Goal: Transaction & Acquisition: Purchase product/service

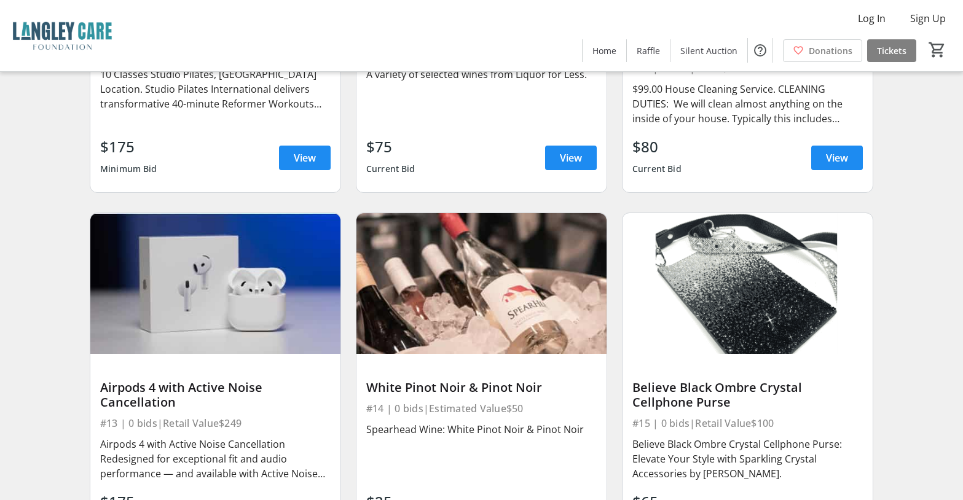
scroll to position [1290, 0]
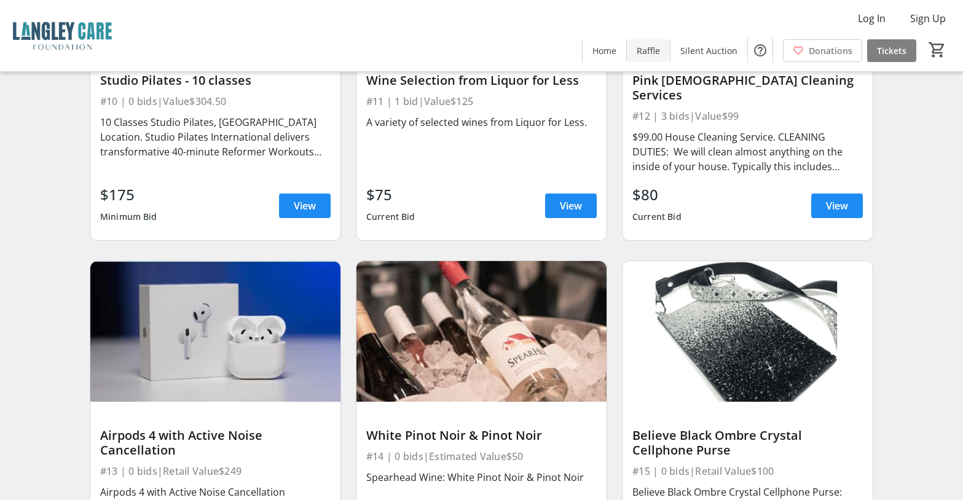
click at [648, 54] on span "Raffle" at bounding box center [648, 50] width 23 height 13
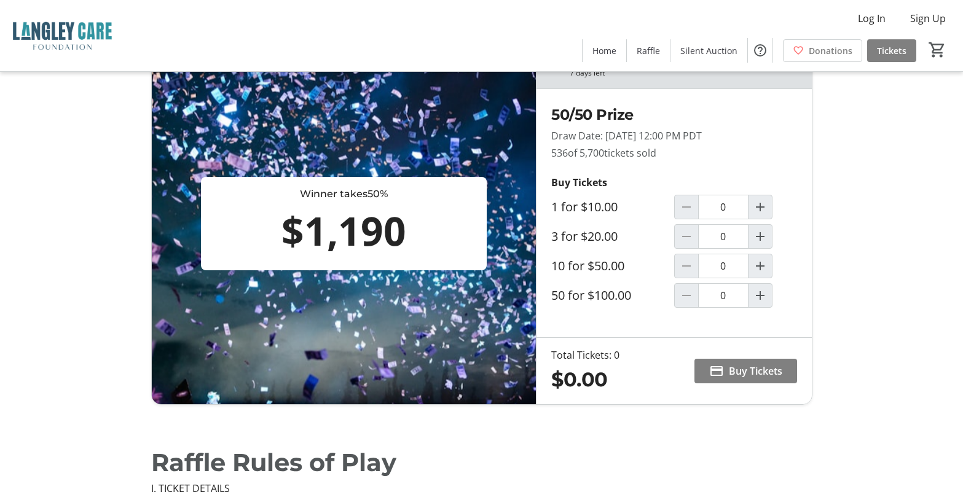
scroll to position [20, 0]
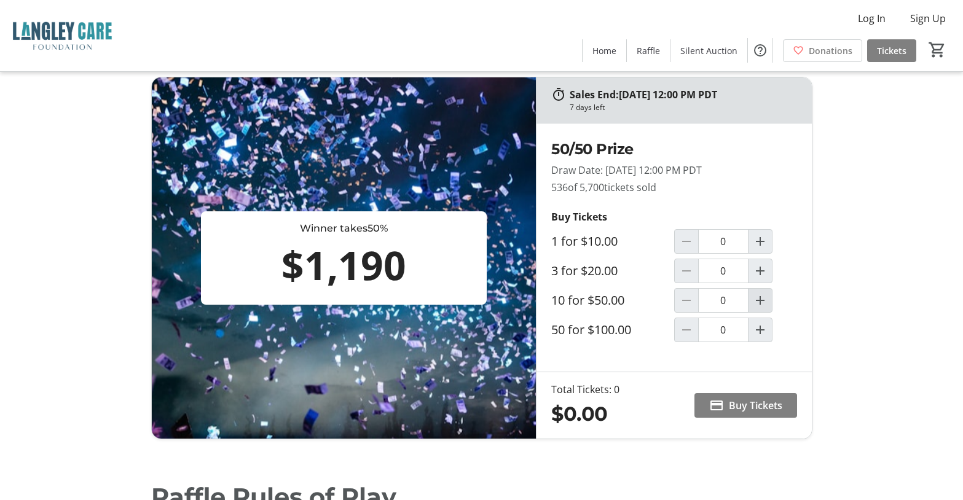
click at [754, 303] on mat-icon "Increment by one" at bounding box center [760, 300] width 15 height 15
click at [754, 301] on mat-icon "Increment by one" at bounding box center [760, 300] width 15 height 15
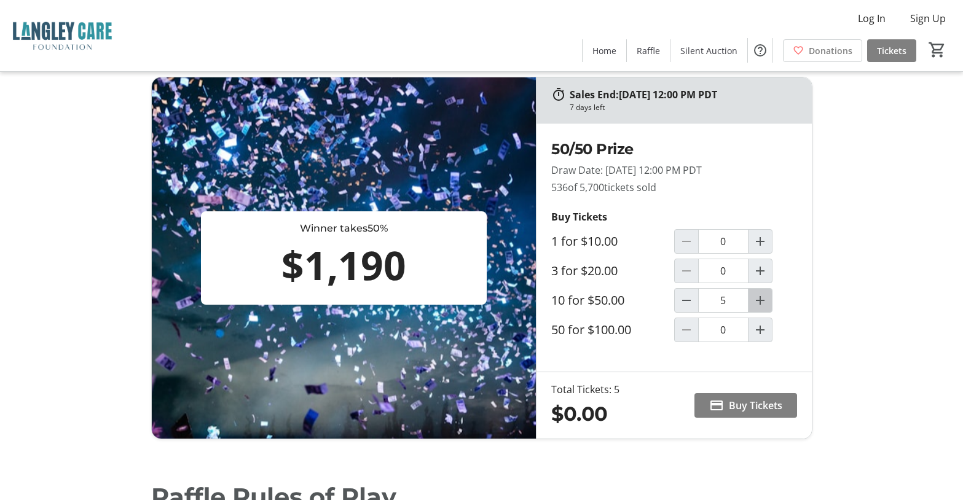
click at [754, 301] on mat-icon "Increment by one" at bounding box center [760, 300] width 15 height 15
click at [689, 295] on mat-icon "Decrement by one" at bounding box center [686, 300] width 15 height 15
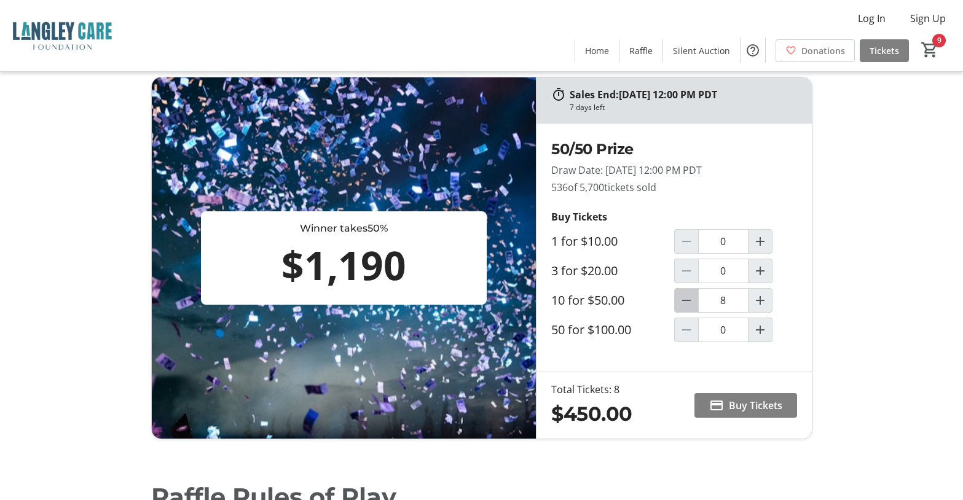
click at [689, 295] on mat-icon "Decrement by one" at bounding box center [686, 300] width 15 height 15
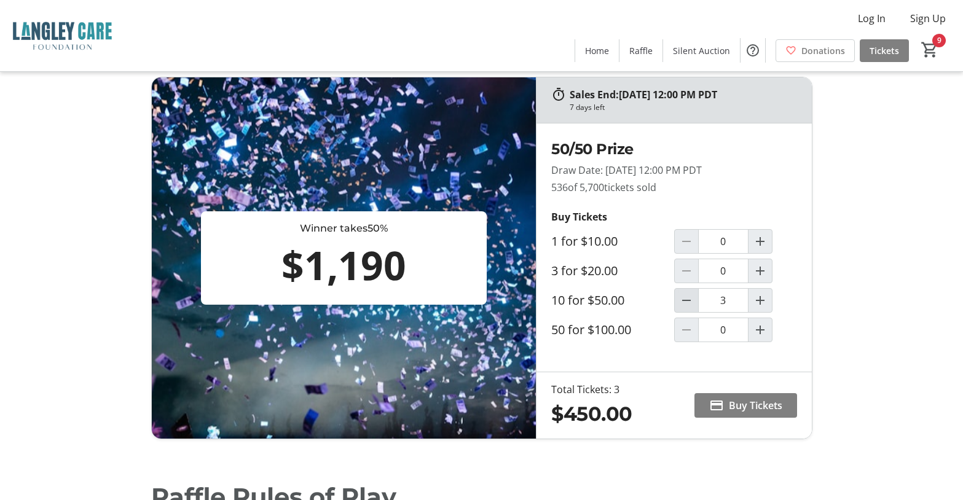
click at [689, 295] on mat-icon "Decrement by one" at bounding box center [686, 300] width 15 height 15
type input "1"
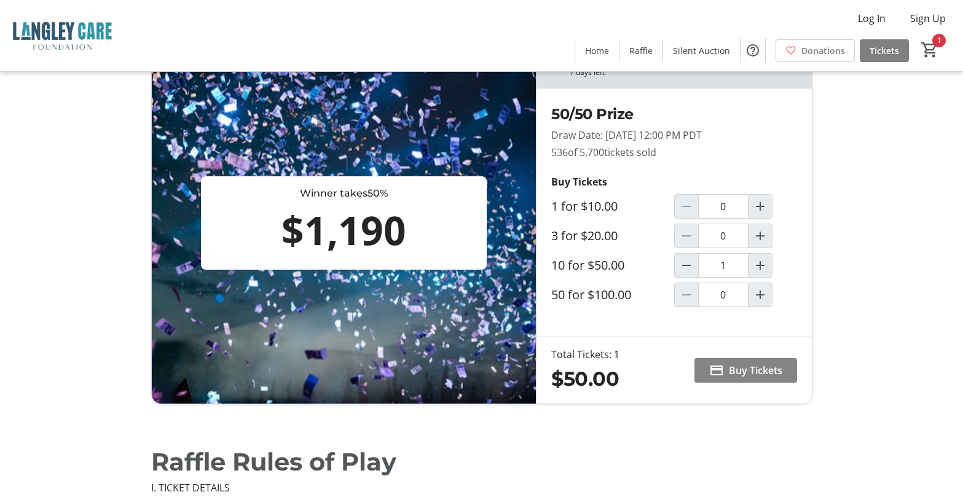
scroll to position [71, 0]
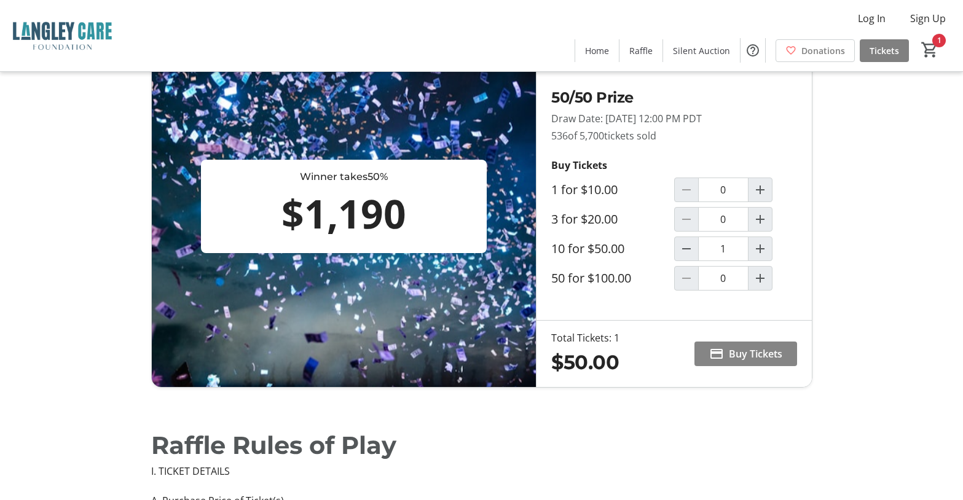
click at [732, 354] on span "Buy Tickets" at bounding box center [755, 354] width 53 height 15
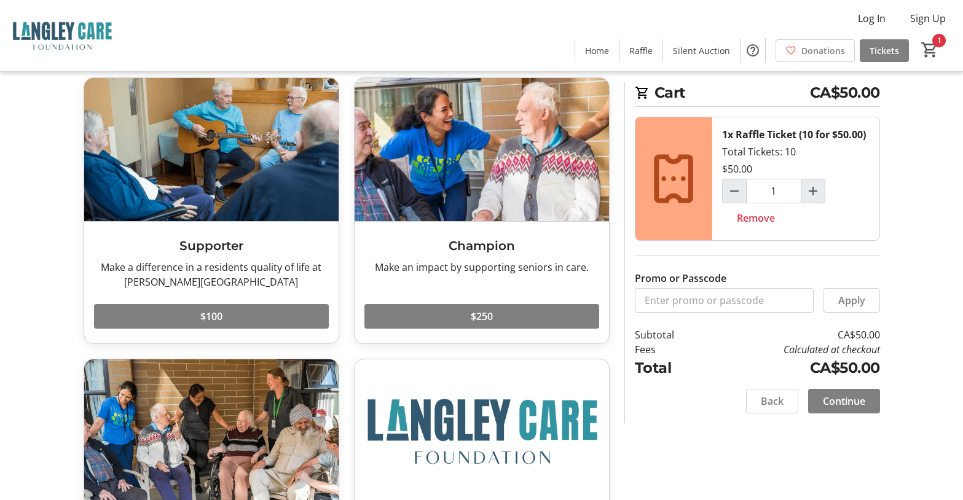
scroll to position [42, 0]
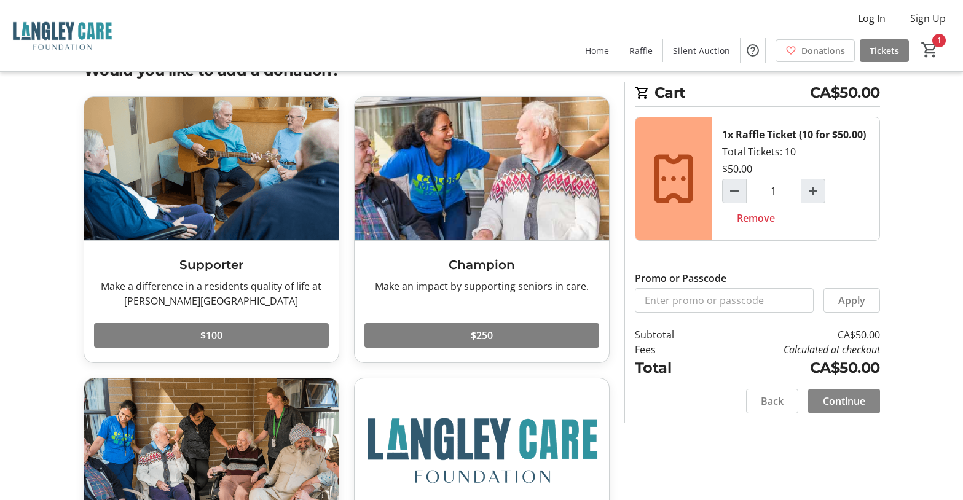
click at [813, 400] on span at bounding box center [844, 402] width 72 height 30
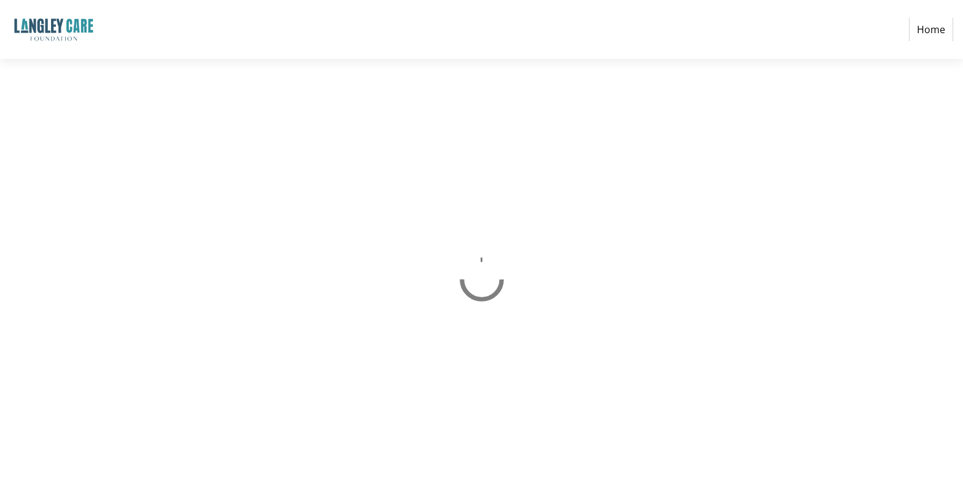
select select "CA"
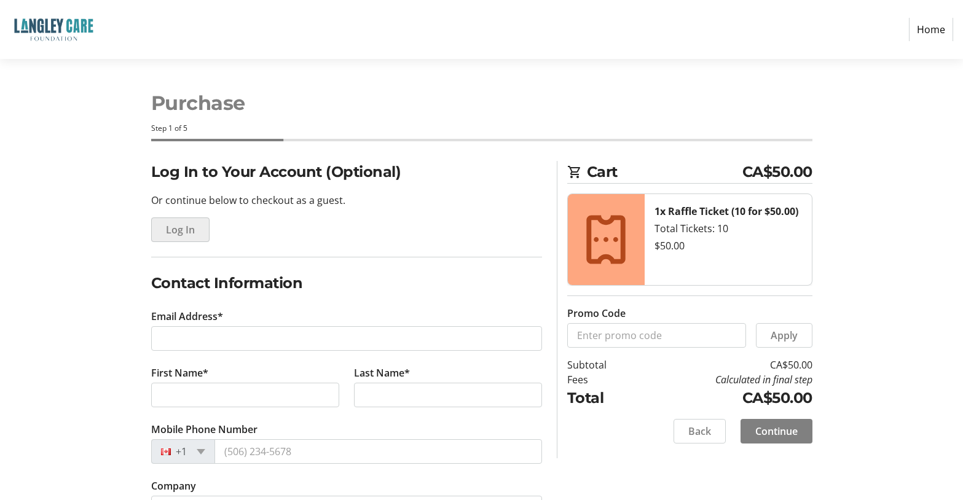
click at [186, 230] on span "Log In" at bounding box center [180, 230] width 29 height 15
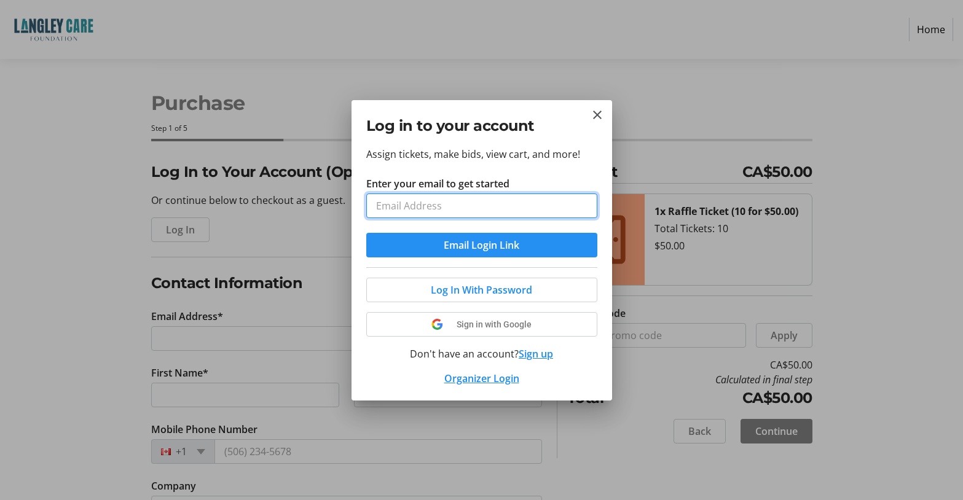
type input "nana.knighton@gmail.com"
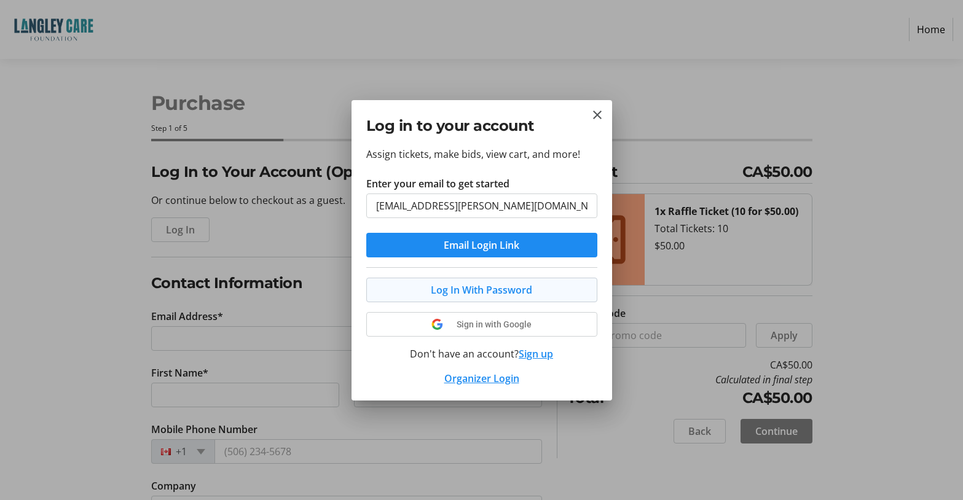
click at [409, 292] on span at bounding box center [482, 290] width 230 height 30
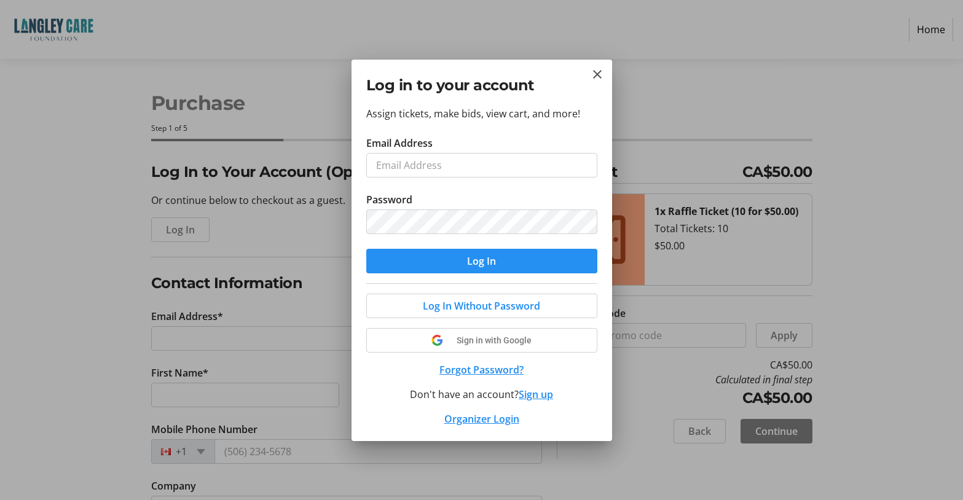
click at [402, 266] on span "submit" at bounding box center [481, 262] width 231 height 30
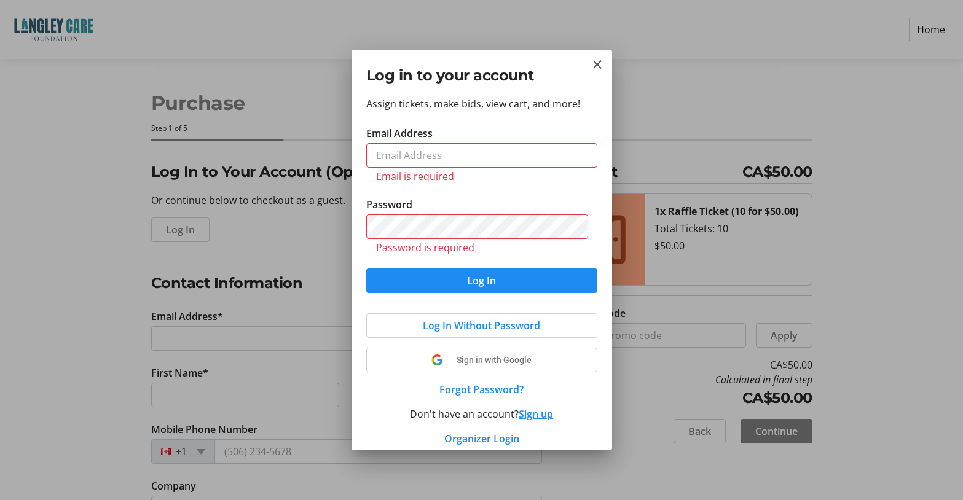
click at [587, 69] on h2 "Log in to your account" at bounding box center [481, 76] width 231 height 22
click at [595, 63] on mat-icon "Close" at bounding box center [597, 64] width 15 height 15
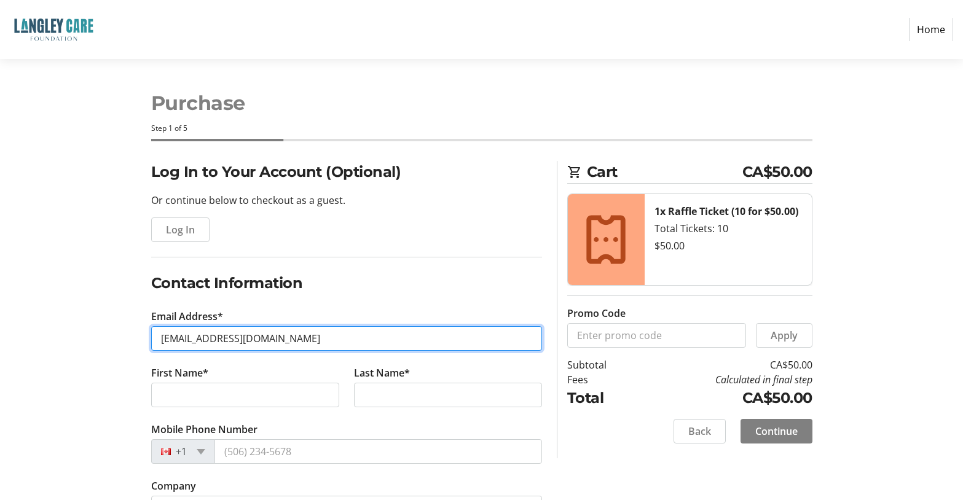
click at [183, 340] on input "nanaknighton@gmail.com" at bounding box center [346, 338] width 391 height 25
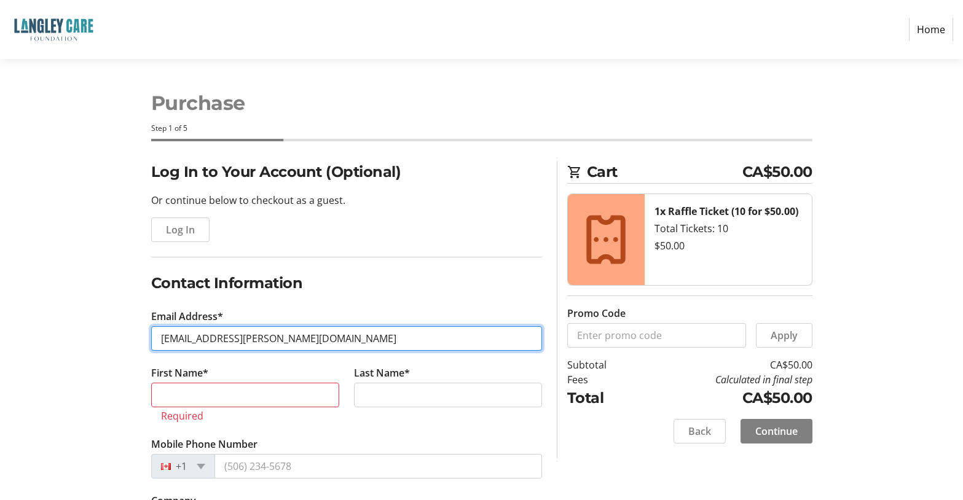
type input "nana.knighton@gmail.com"
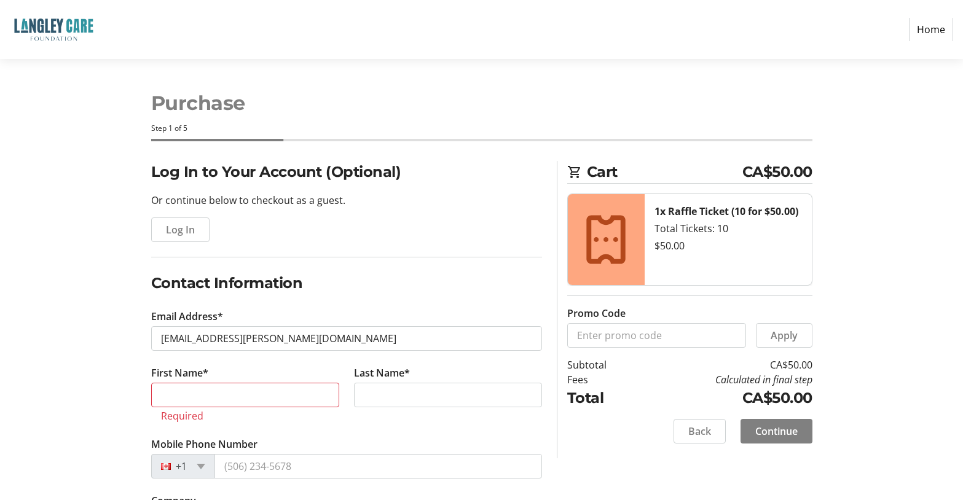
click at [393, 449] on tr-form-field "Mobile Phone Number +1" at bounding box center [346, 465] width 391 height 57
click at [210, 396] on input "First Name*" at bounding box center [245, 395] width 188 height 25
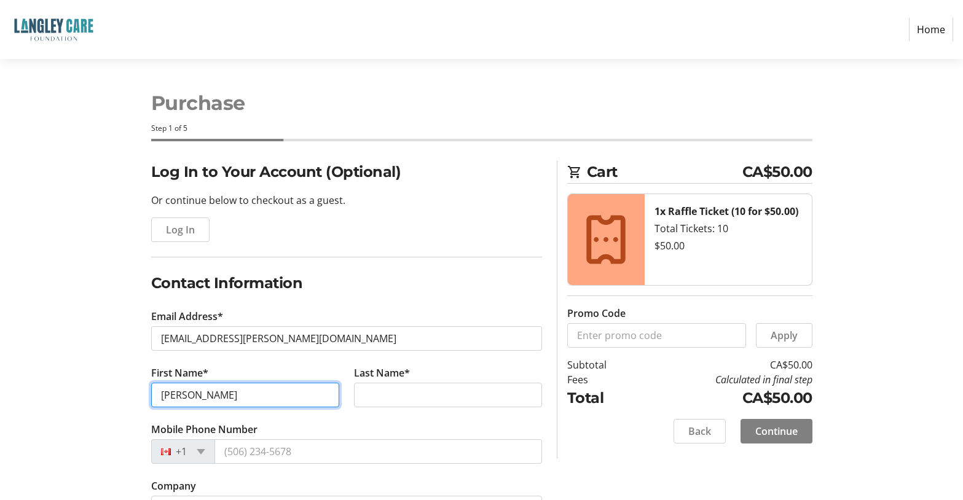
type input "Kathie"
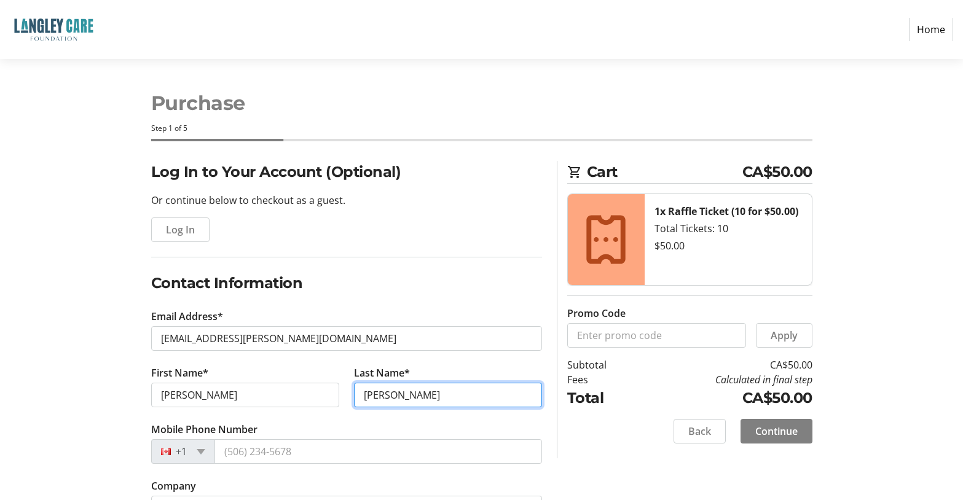
scroll to position [12, 0]
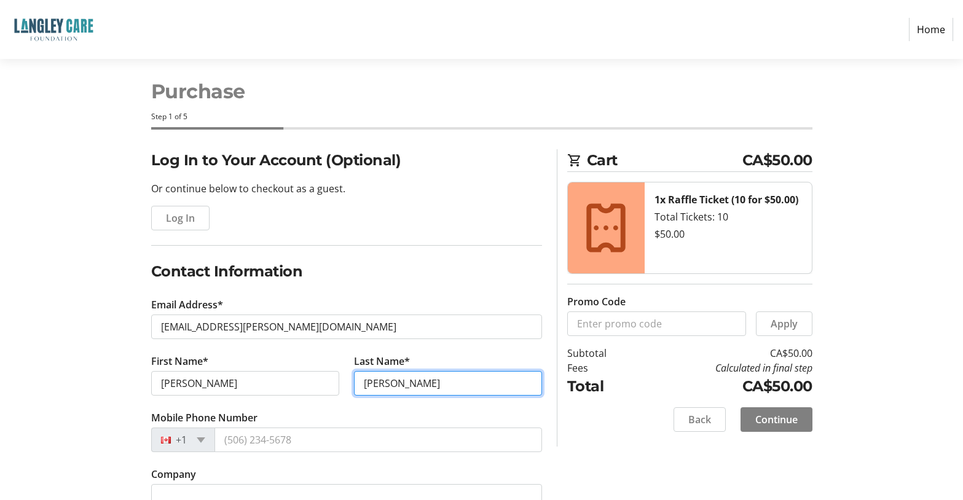
type input "Knighton"
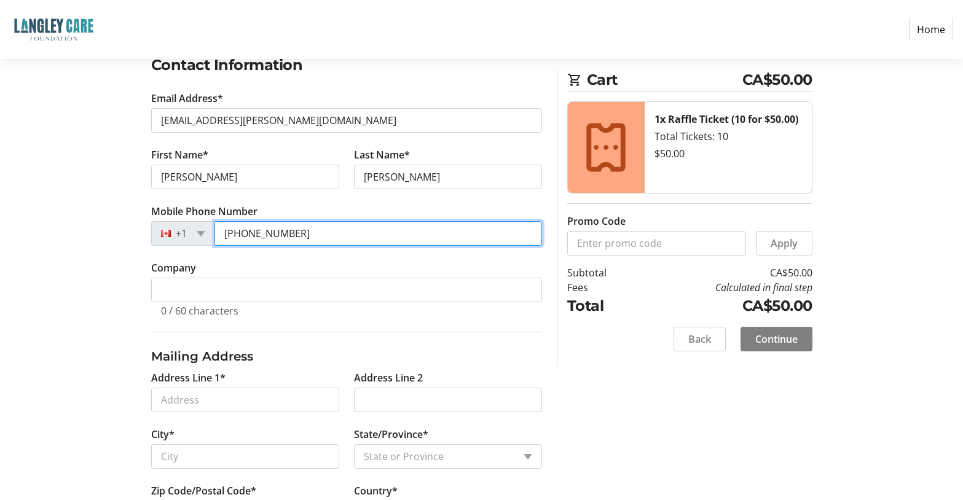
scroll to position [254, 0]
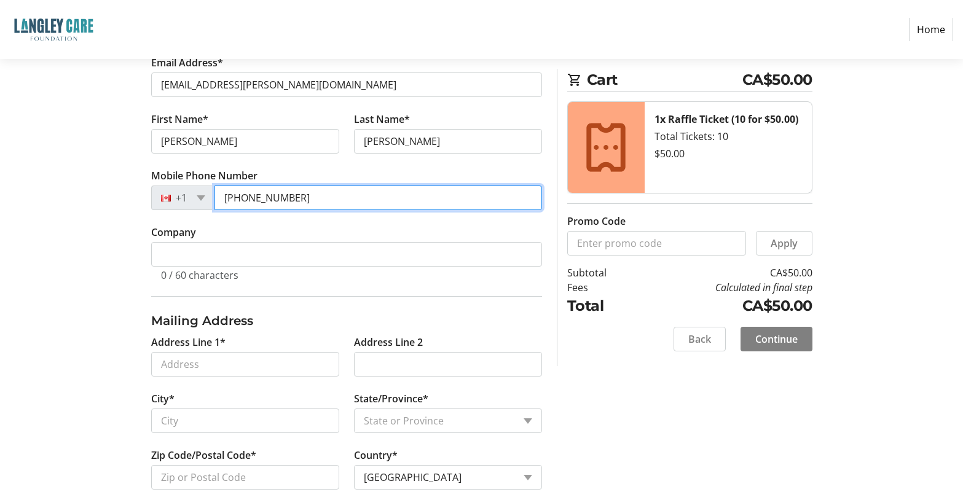
type input "(778) 330-9203"
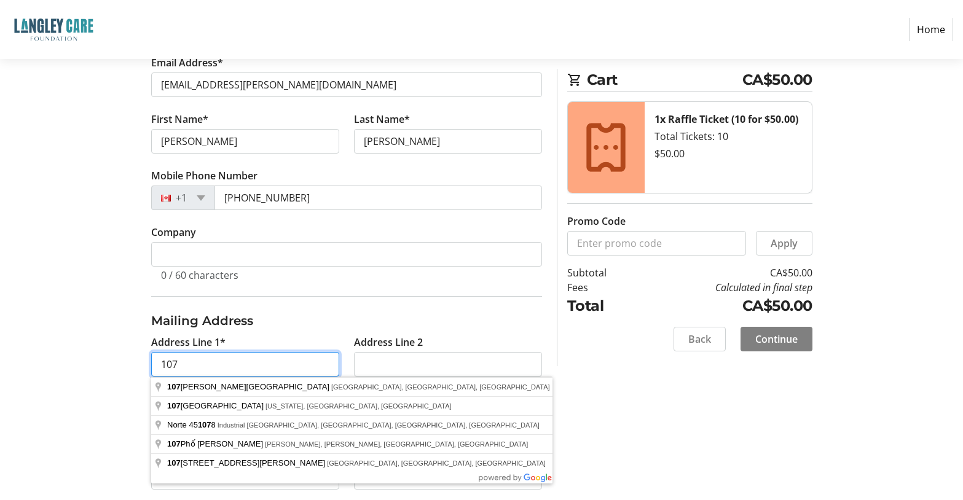
type input "107"
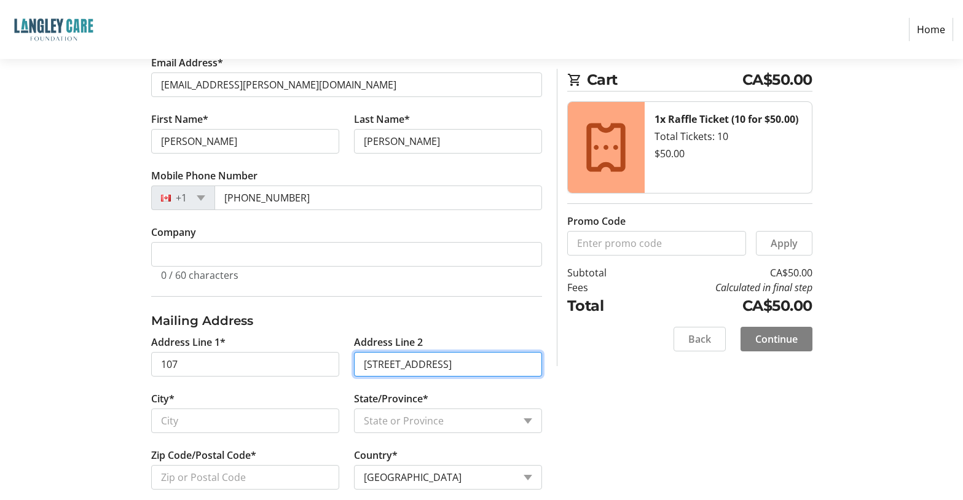
type input "20286 53A Avenue"
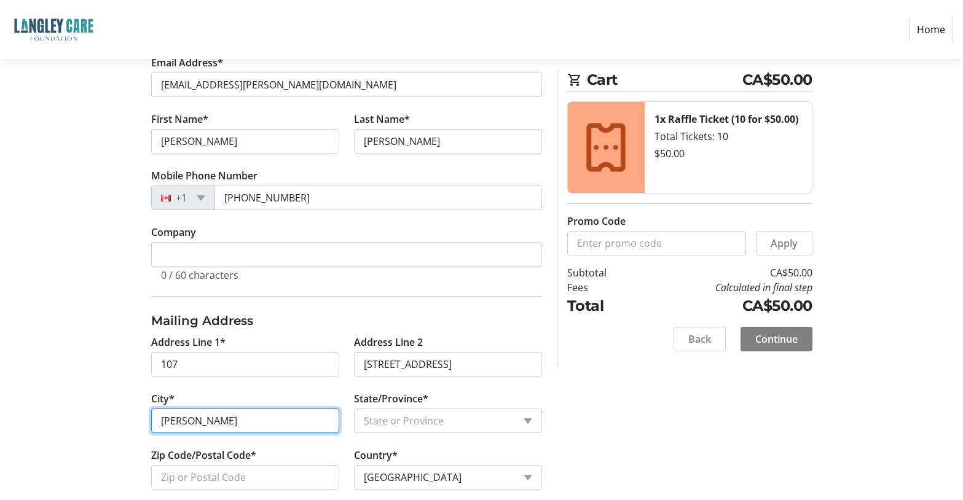
type input "Langley"
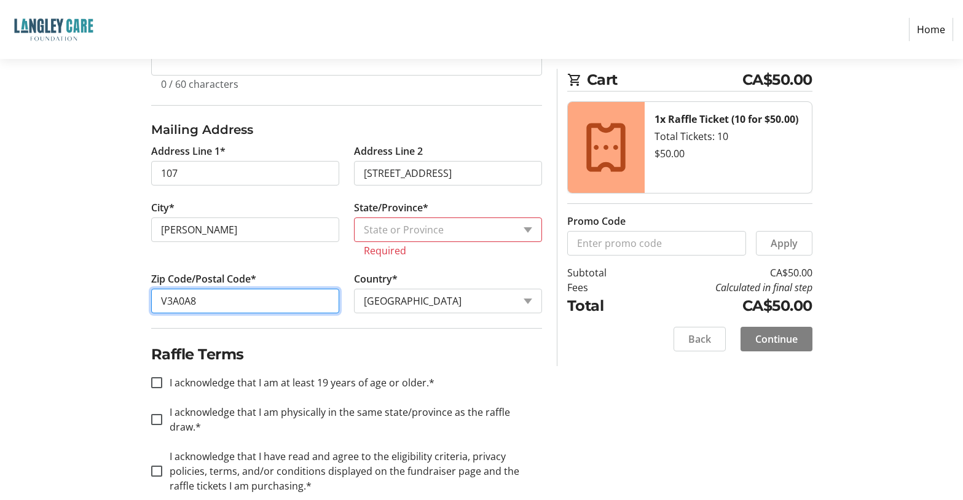
scroll to position [453, 0]
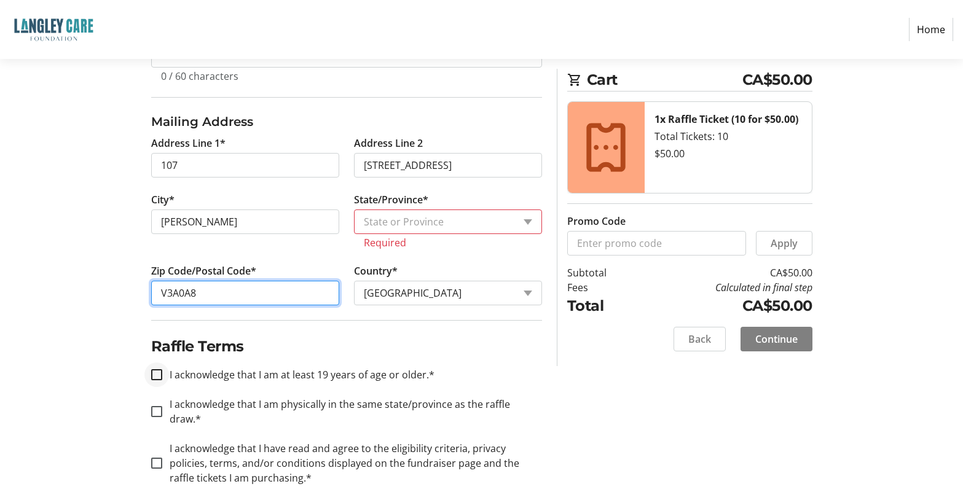
type input "V3A0A8"
click at [154, 376] on input "I acknowledge that I am at least 19 years of age or older.*" at bounding box center [156, 375] width 11 height 11
checkbox input "true"
click at [157, 406] on input "I acknowledge that I am physically in the same state/province as the raffle dra…" at bounding box center [156, 411] width 11 height 11
checkbox input "true"
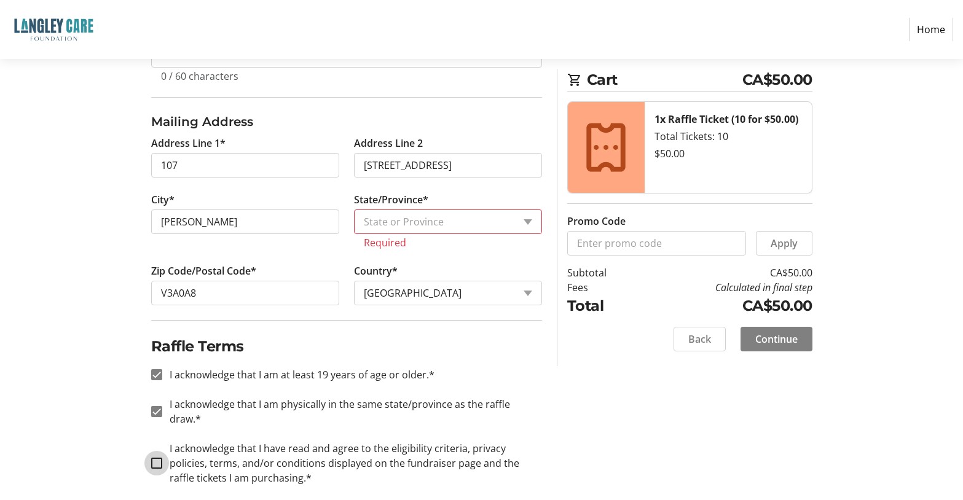
click at [156, 458] on input "I acknowledge that I have read and agree to the eligibility criteria, privacy p…" at bounding box center [156, 463] width 11 height 11
checkbox input "true"
drag, startPoint x: 786, startPoint y: 336, endPoint x: 788, endPoint y: 343, distance: 7.6
click at [786, 336] on span "Continue" at bounding box center [777, 339] width 42 height 15
select select "BC"
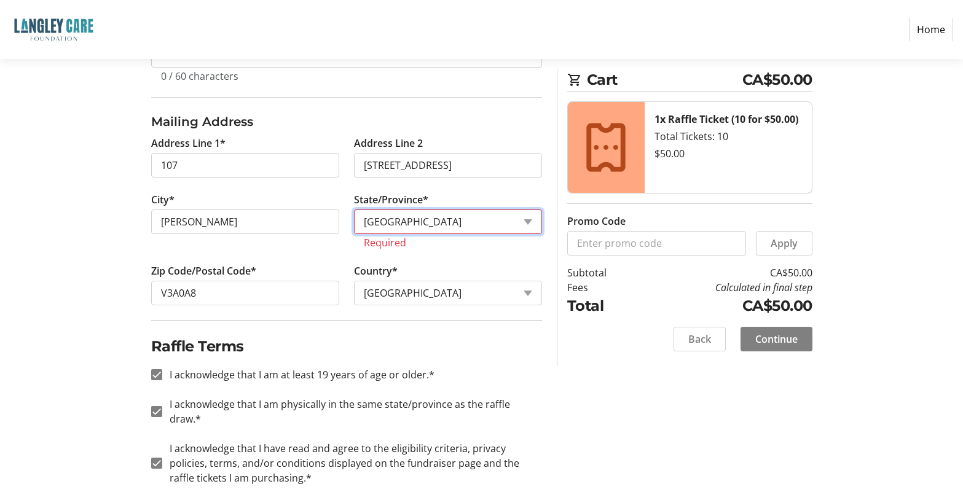
scroll to position [438, 0]
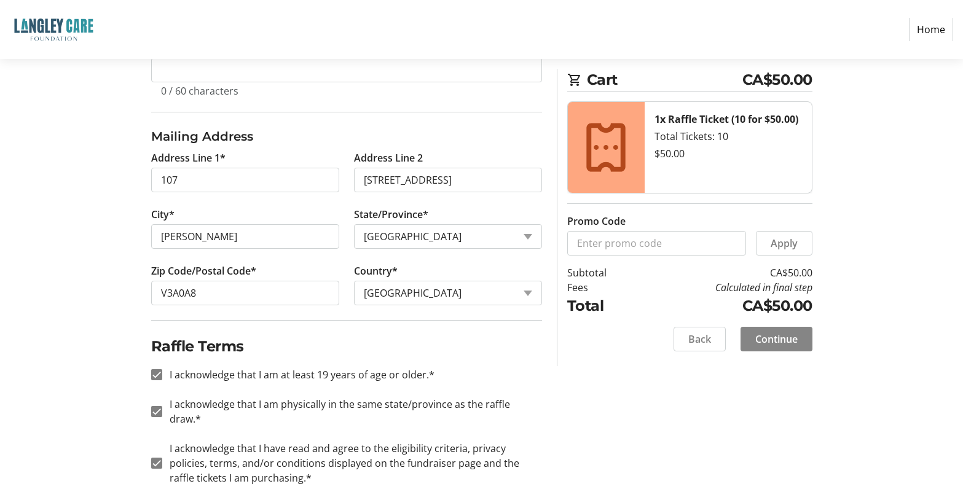
click at [768, 342] on span "Continue" at bounding box center [777, 339] width 42 height 15
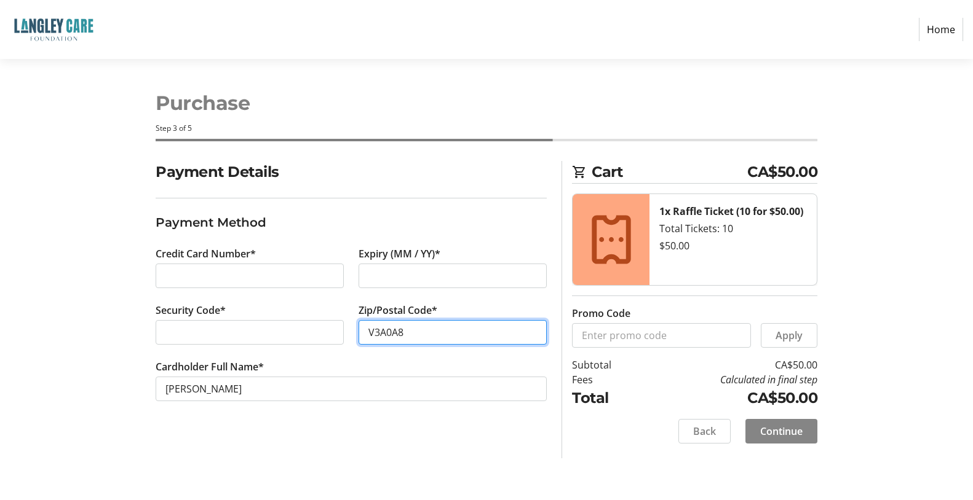
type input "V3A0A8"
click at [766, 429] on span "Continue" at bounding box center [781, 431] width 42 height 15
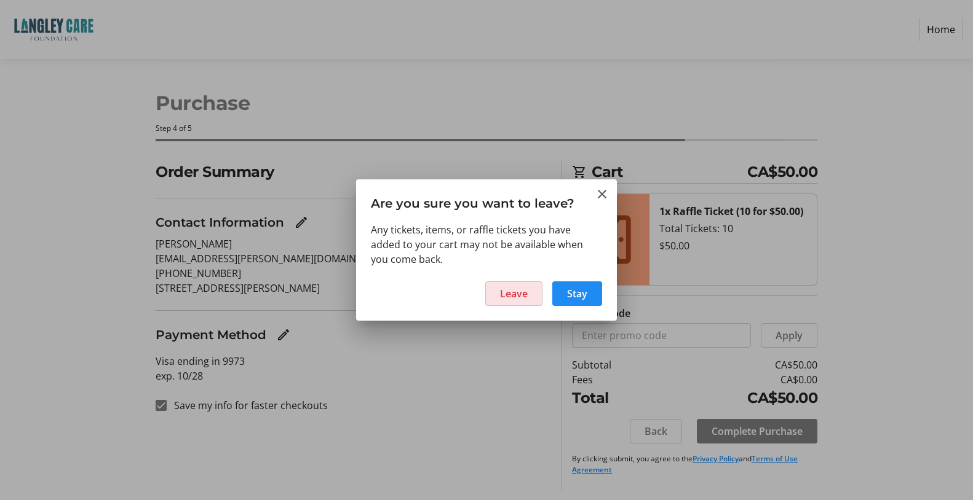
click at [511, 296] on span "Leave" at bounding box center [514, 294] width 28 height 15
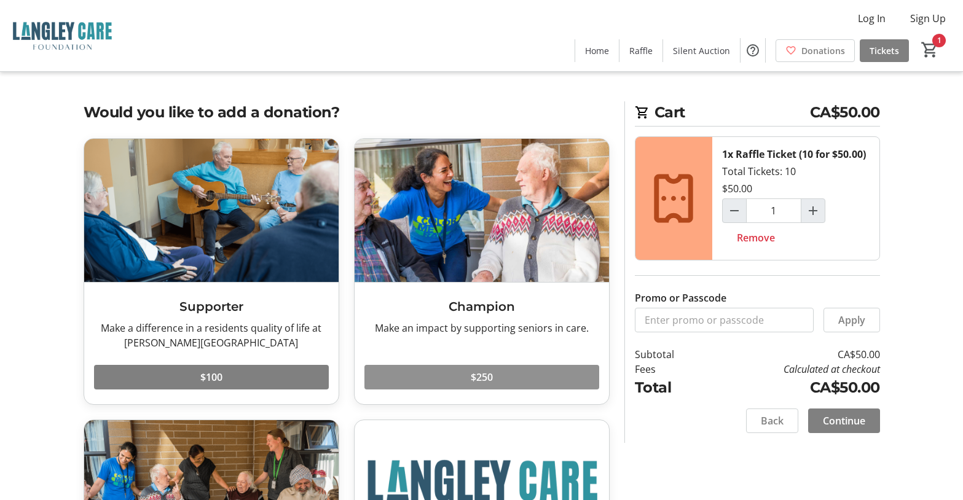
click at [512, 372] on span at bounding box center [482, 378] width 235 height 30
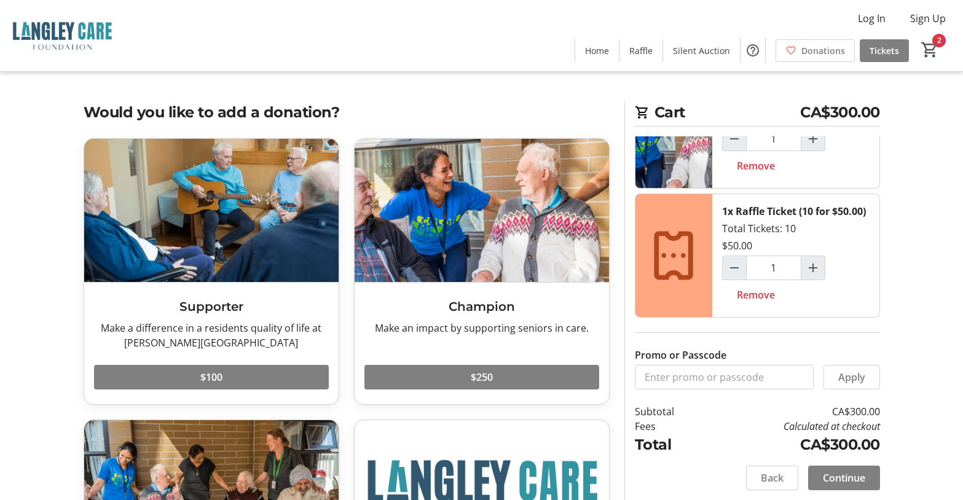
scroll to position [69, 0]
click at [765, 296] on span "Remove" at bounding box center [756, 295] width 38 height 15
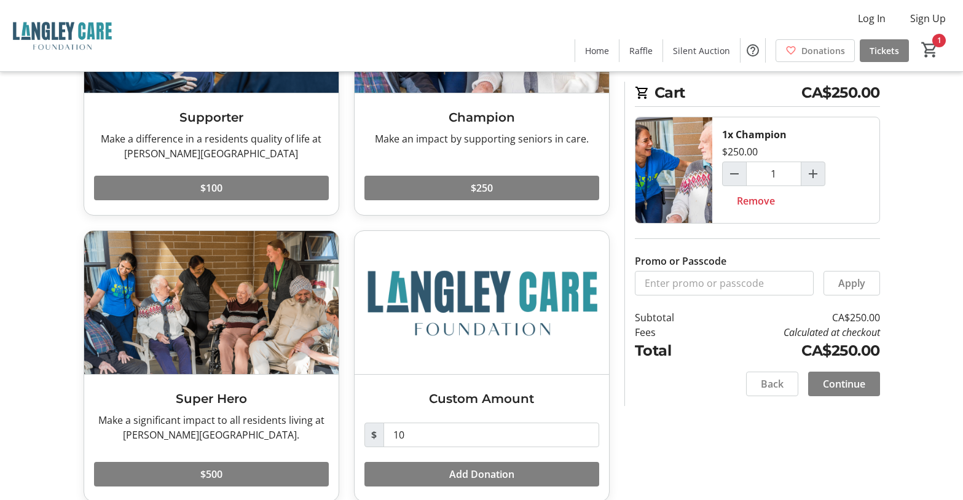
scroll to position [206, 0]
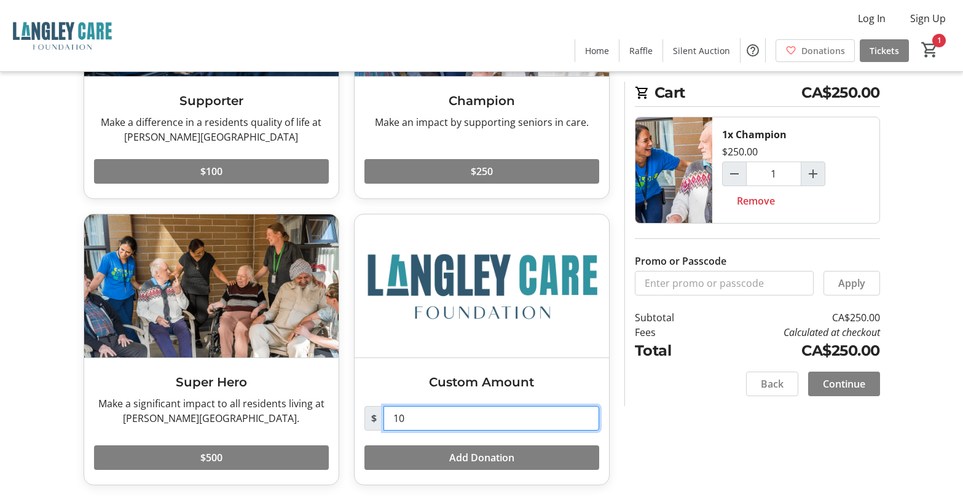
drag, startPoint x: 407, startPoint y: 417, endPoint x: 380, endPoint y: 421, distance: 27.3
click at [380, 421] on div "$ 10" at bounding box center [482, 418] width 235 height 25
type input "200.00"
click at [377, 451] on span at bounding box center [482, 458] width 235 height 30
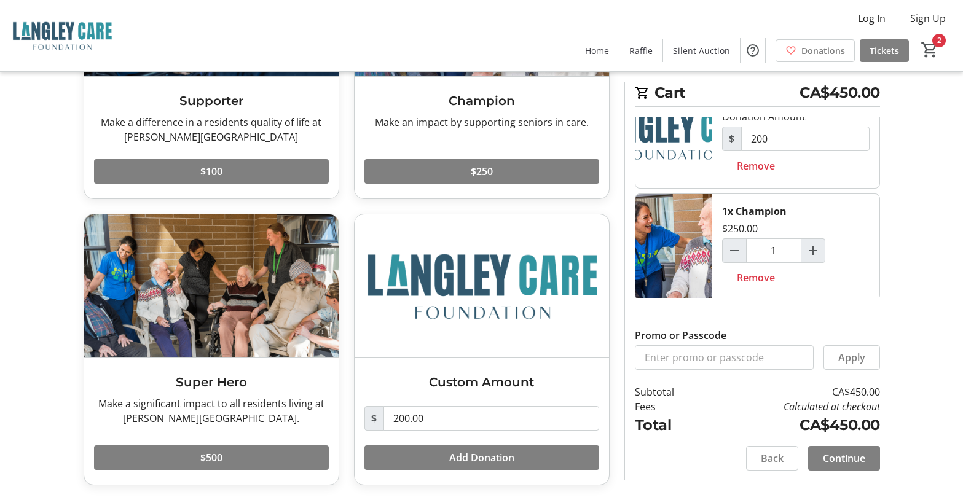
scroll to position [38, 0]
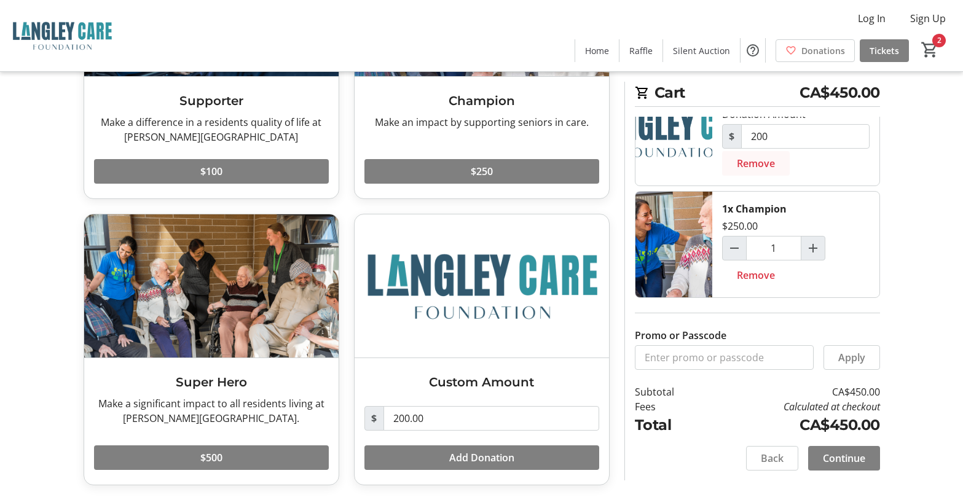
click at [764, 165] on span "Remove" at bounding box center [756, 163] width 38 height 15
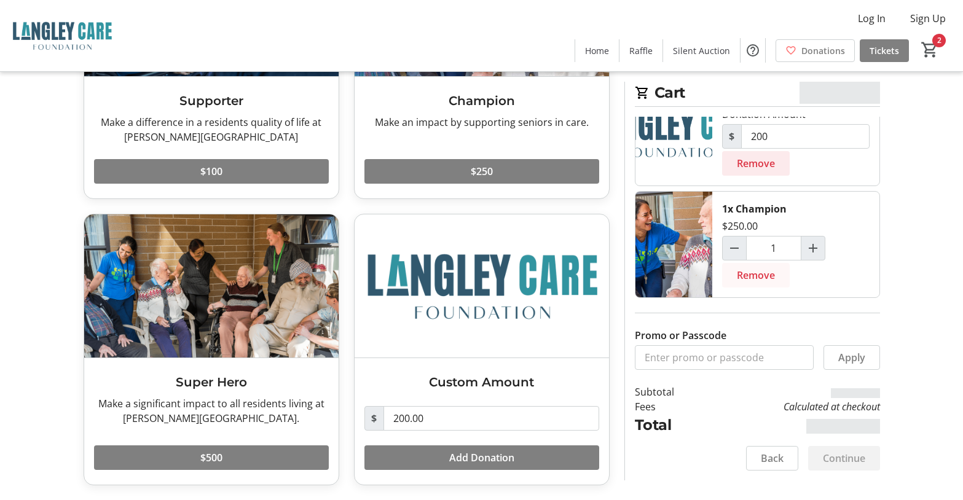
scroll to position [0, 0]
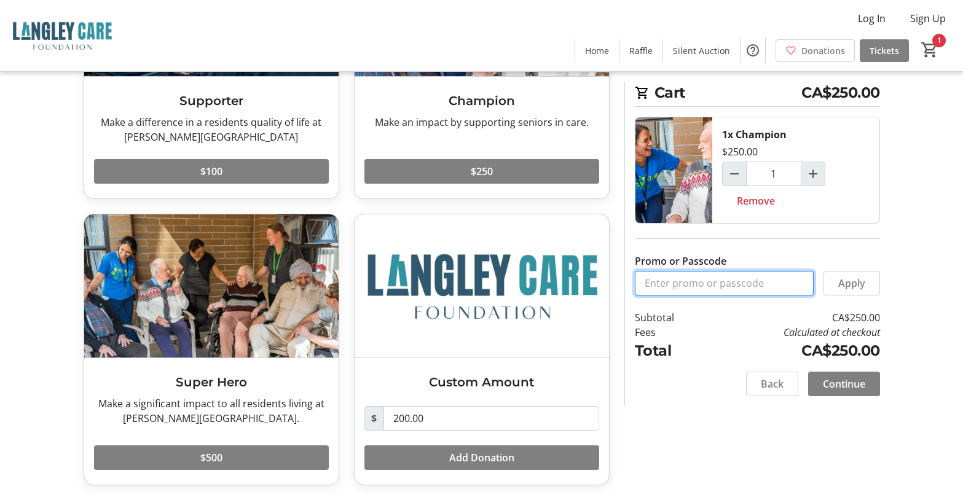
click at [796, 287] on input "Promo or Passcode" at bounding box center [724, 283] width 179 height 25
click at [840, 379] on span "Continue" at bounding box center [844, 384] width 42 height 15
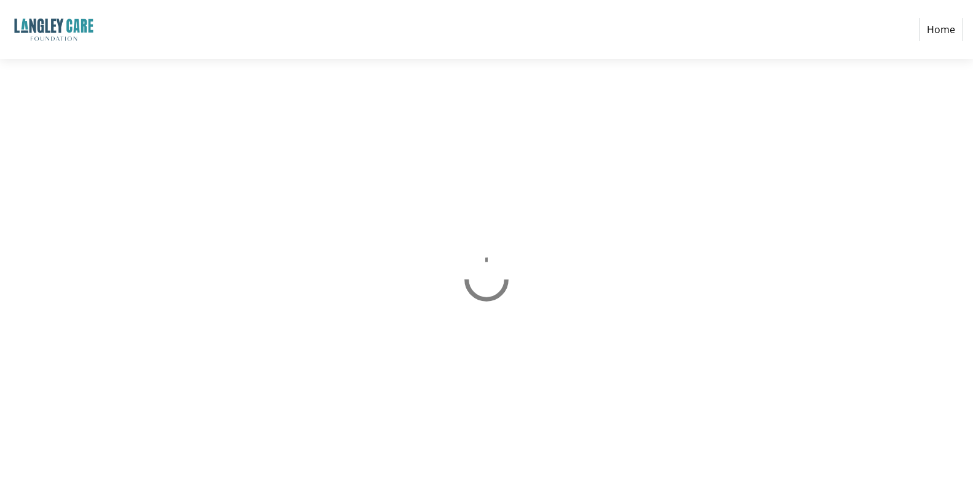
select select "CA"
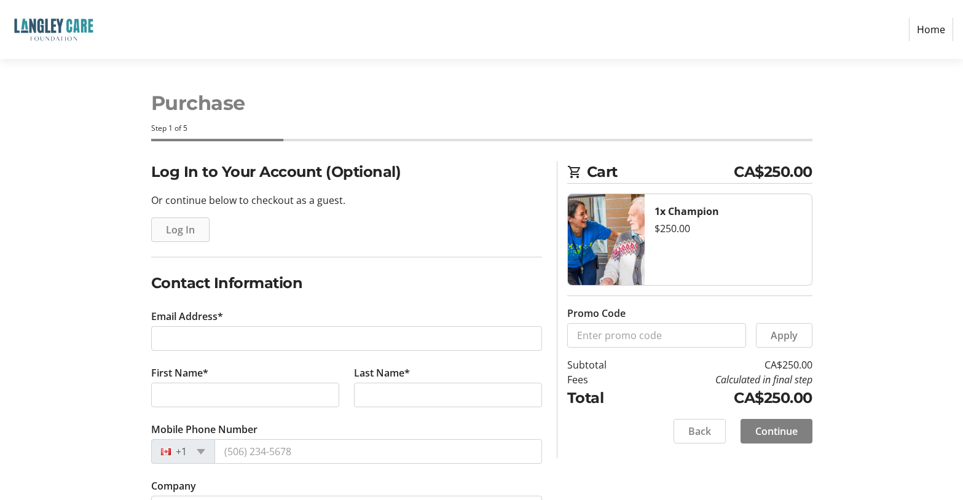
click at [186, 229] on span "Log In" at bounding box center [180, 230] width 29 height 15
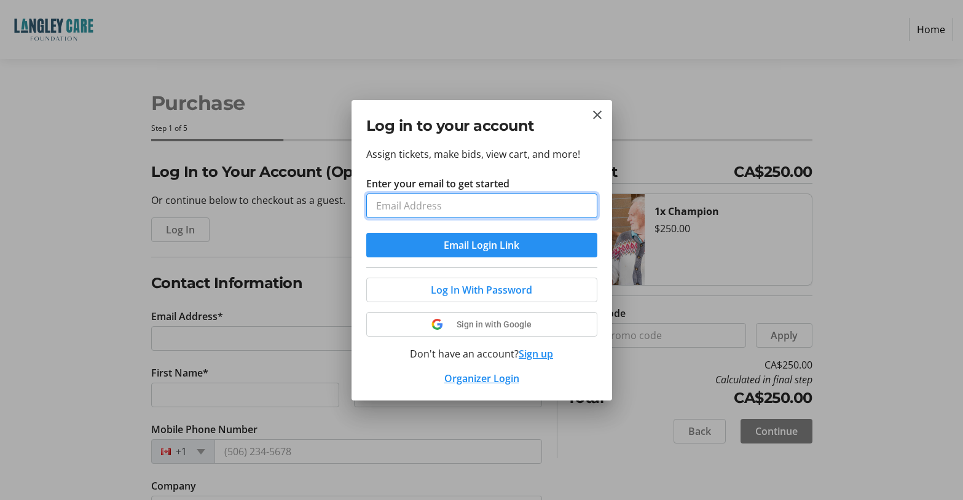
type input "nana.knighton@gmail.com"
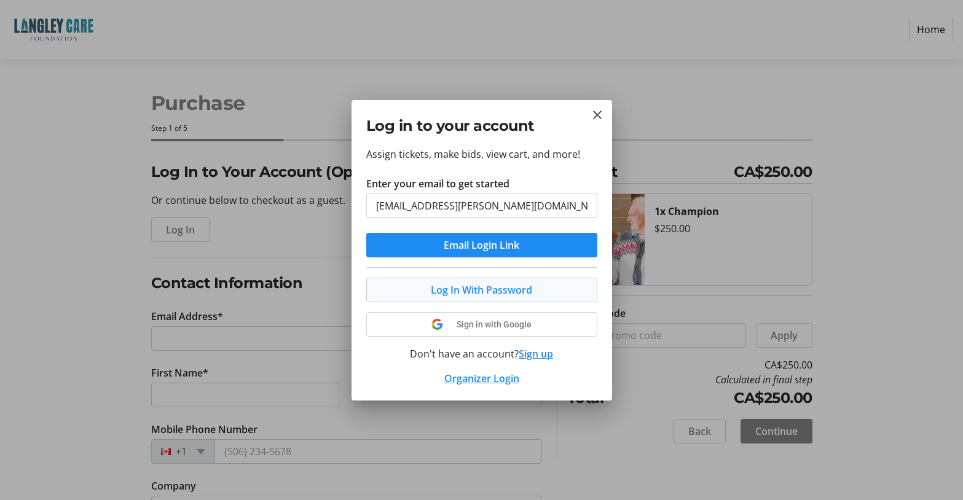
click at [446, 292] on span "Log In With Password" at bounding box center [481, 290] width 101 height 15
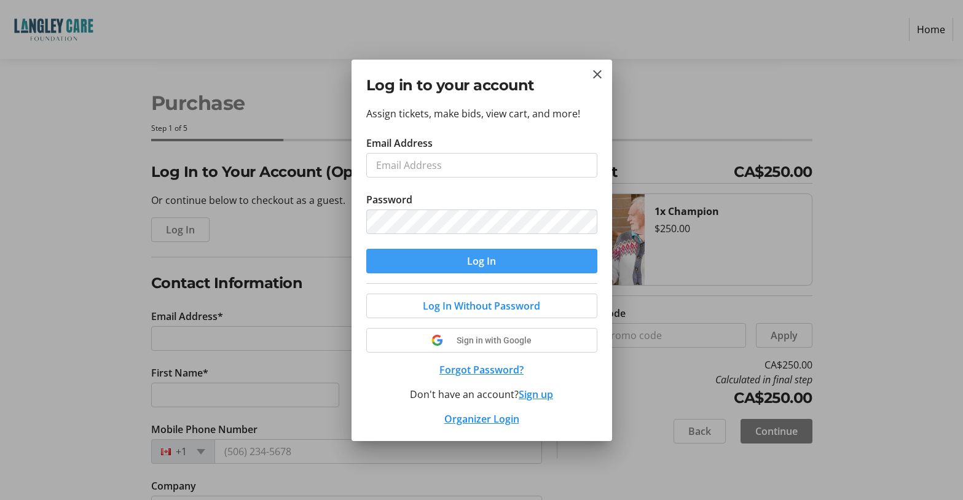
click at [449, 262] on span "submit" at bounding box center [481, 262] width 231 height 30
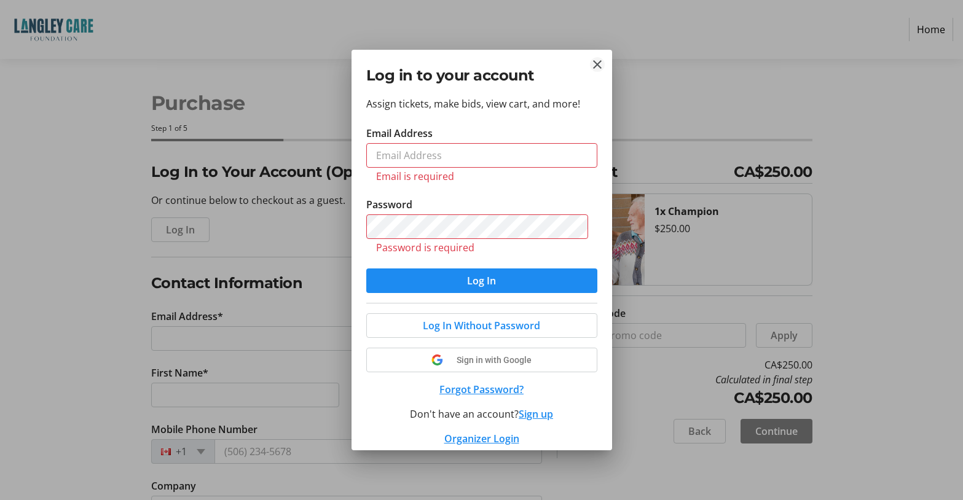
click at [595, 61] on mat-icon "Close" at bounding box center [597, 64] width 15 height 15
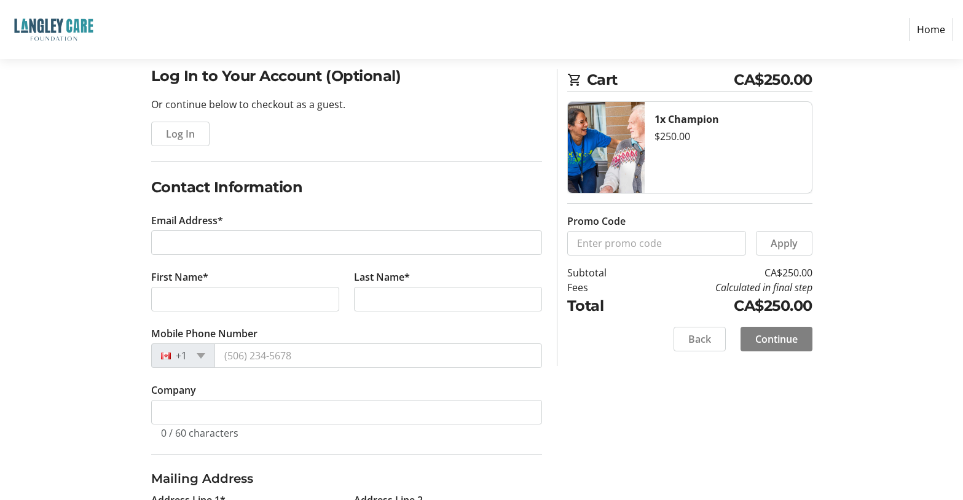
scroll to position [121, 0]
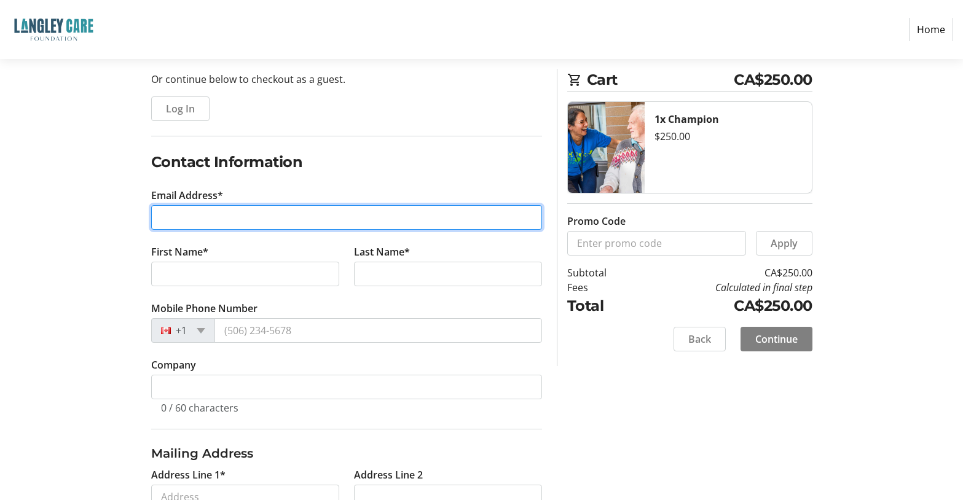
type input "nana.knighton@gmail.com"
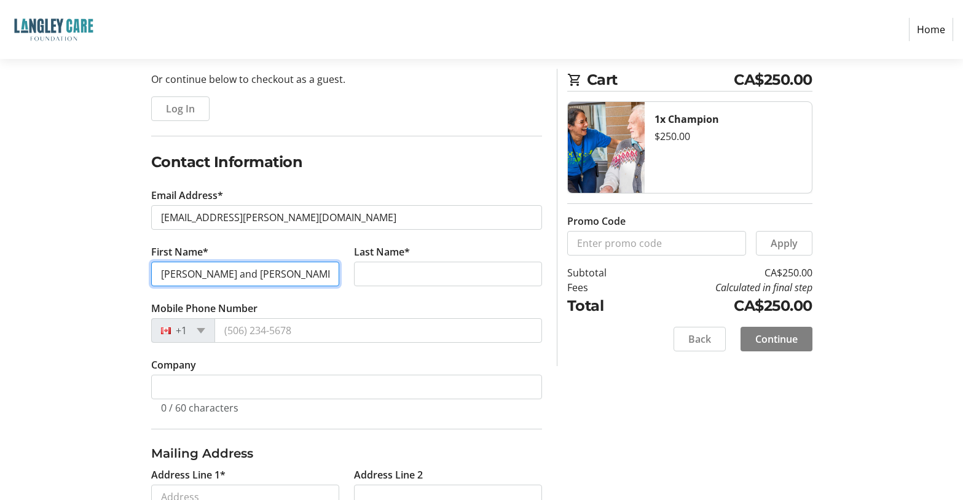
type input "Kathie and Miles"
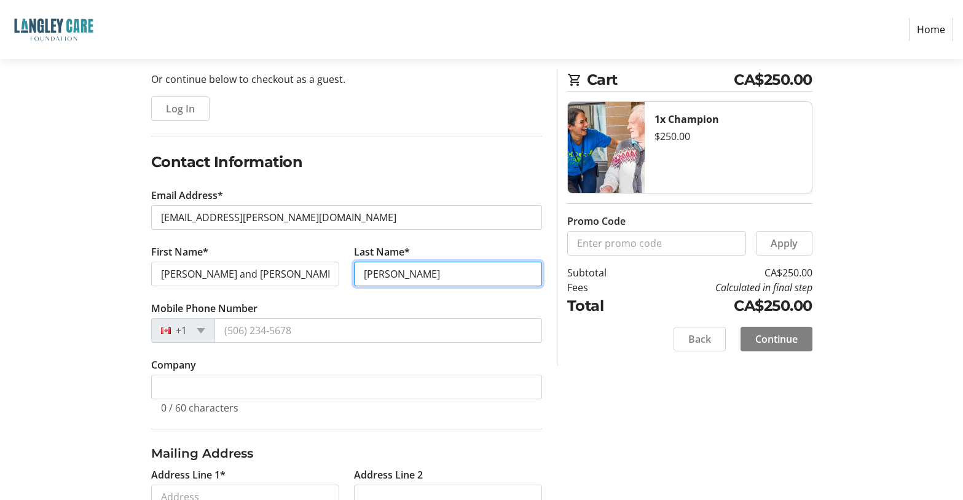
type input "Knighton"
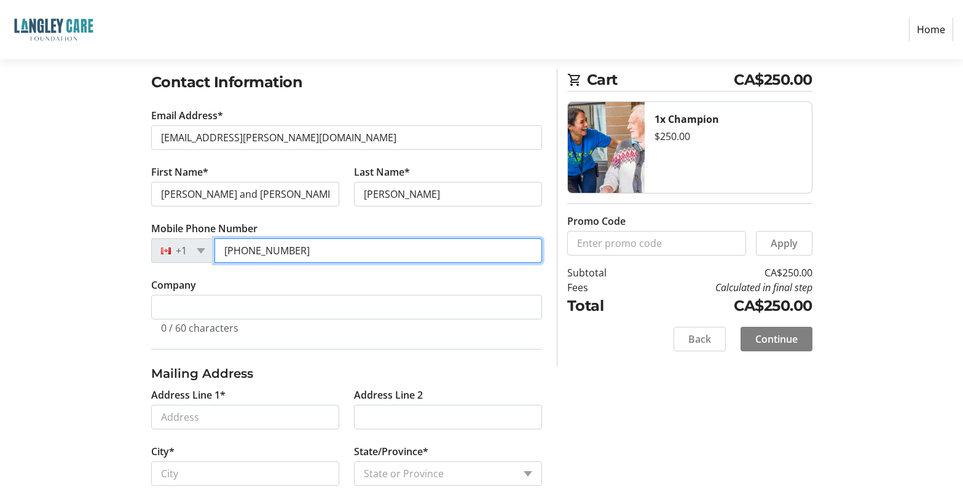
scroll to position [273, 0]
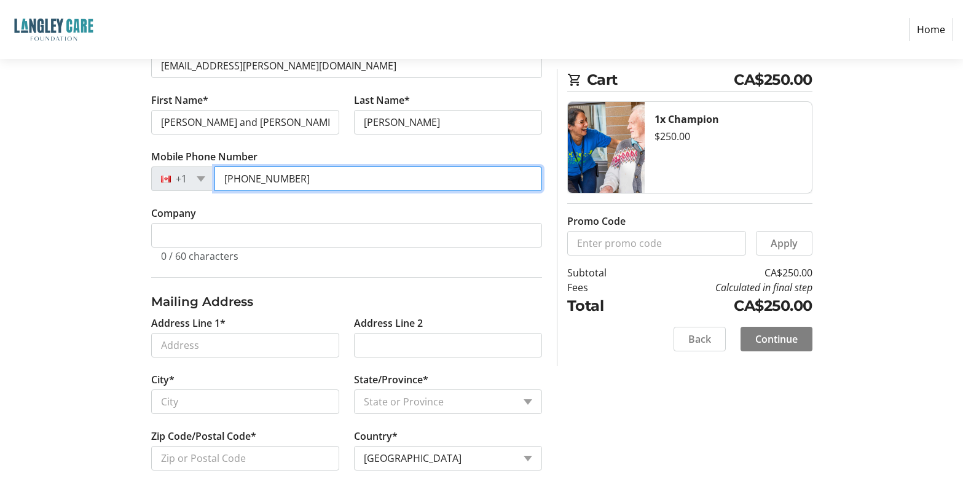
type input "(778) 330-9203"
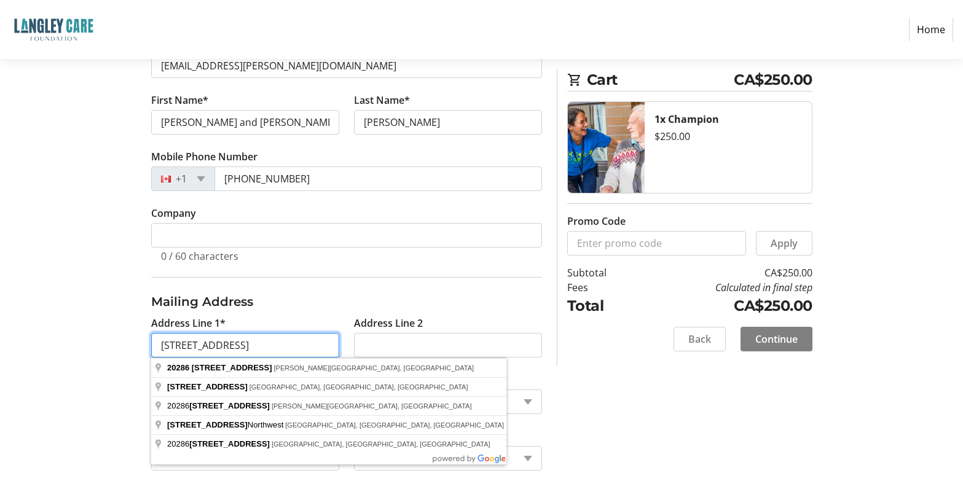
type input "20286 53A Avenue"
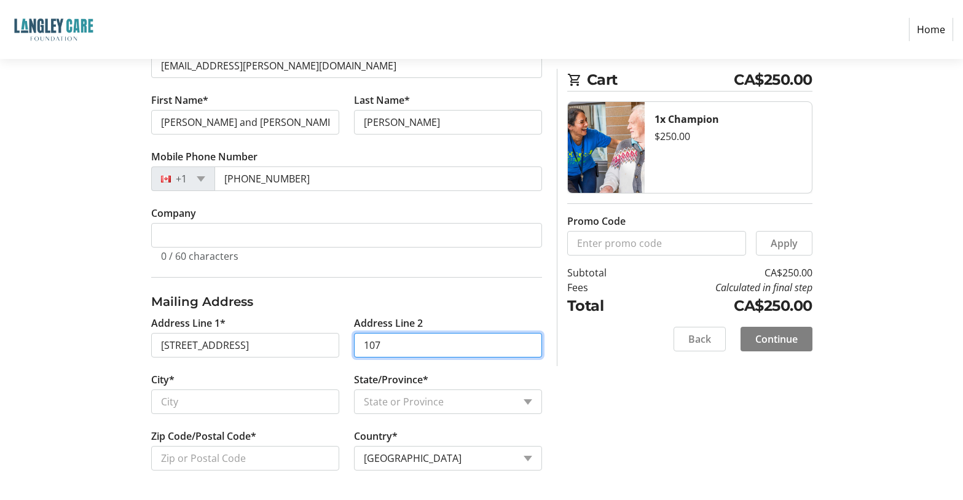
type input "107"
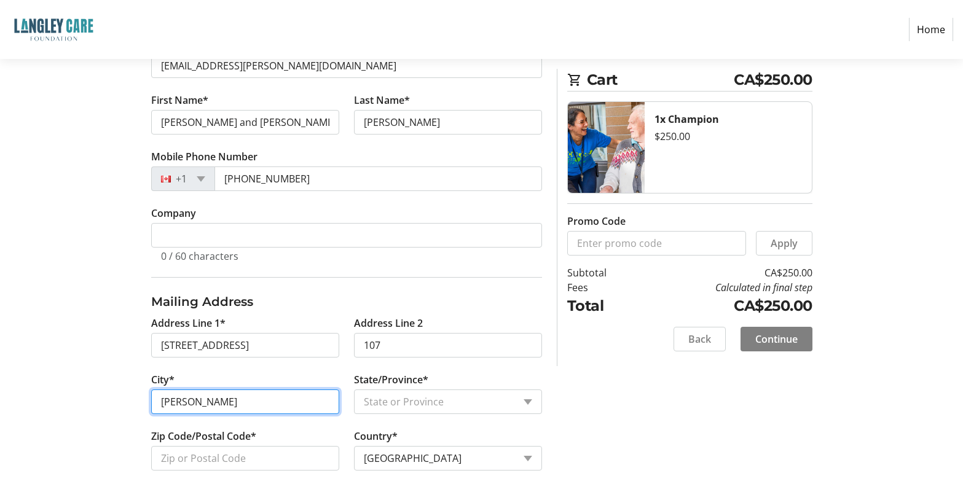
type input "Langley"
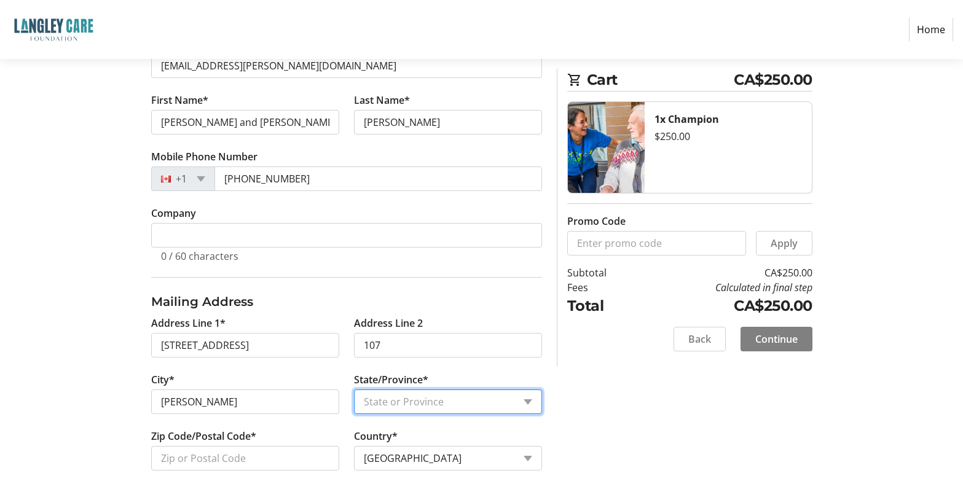
select select "BC"
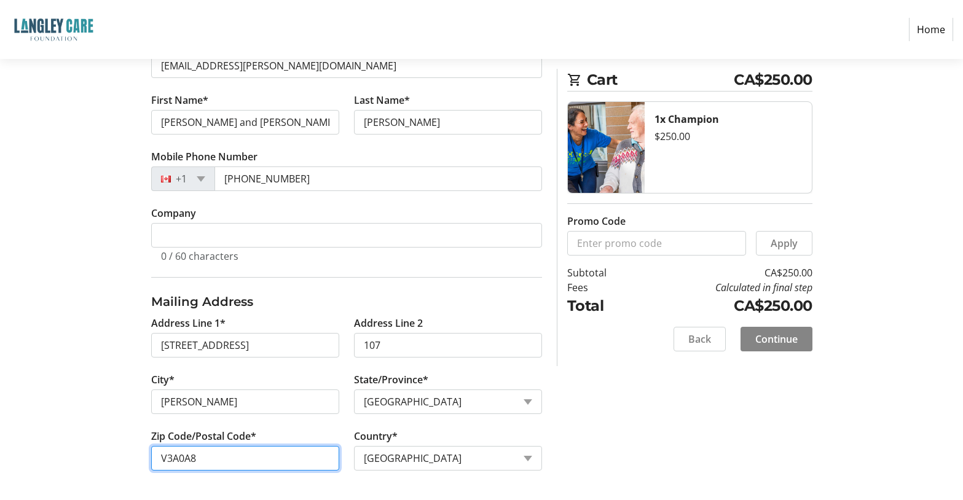
type input "V3A0A8"
click at [771, 343] on span "Continue" at bounding box center [777, 339] width 42 height 15
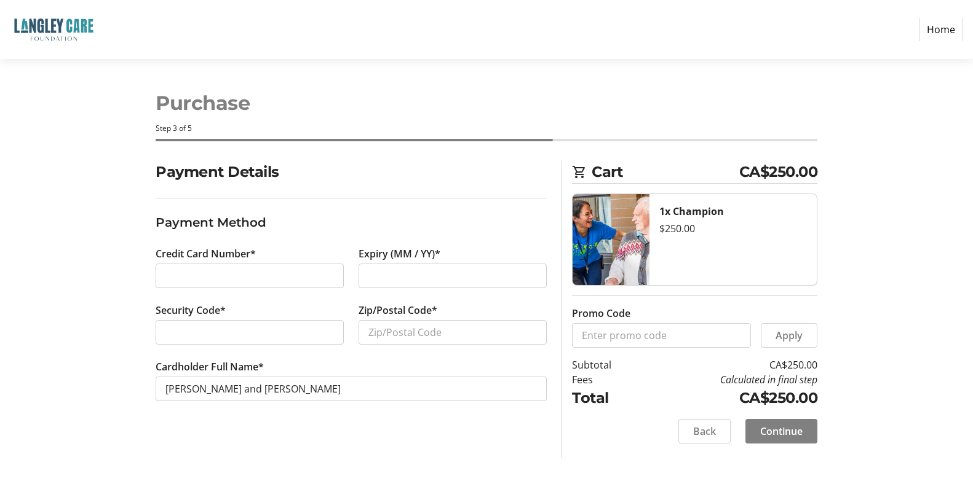
click at [362, 280] on div at bounding box center [452, 276] width 188 height 25
click at [366, 279] on div at bounding box center [452, 276] width 188 height 25
type input "V3A0A8"
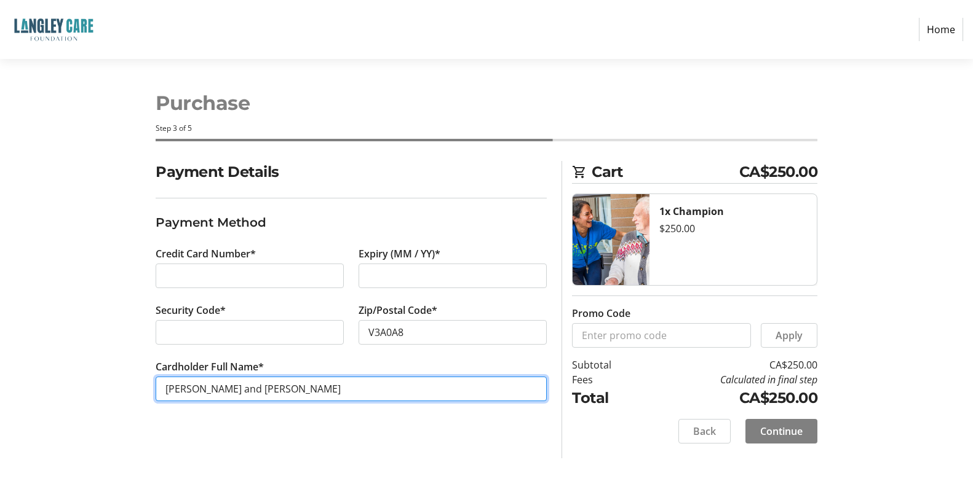
drag, startPoint x: 245, startPoint y: 392, endPoint x: 127, endPoint y: 393, distance: 118.7
click at [127, 393] on div "Payment Details Payment Method Credit Card Number* Expiry (MM / YY)* Security C…" at bounding box center [487, 310] width 812 height 298
type input "Kathleen Knighton"
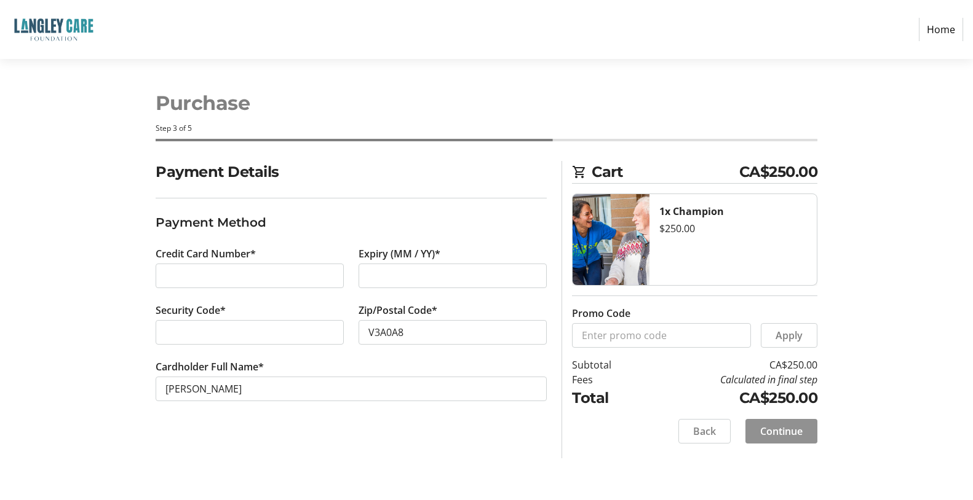
click at [792, 426] on span "Continue" at bounding box center [781, 431] width 42 height 15
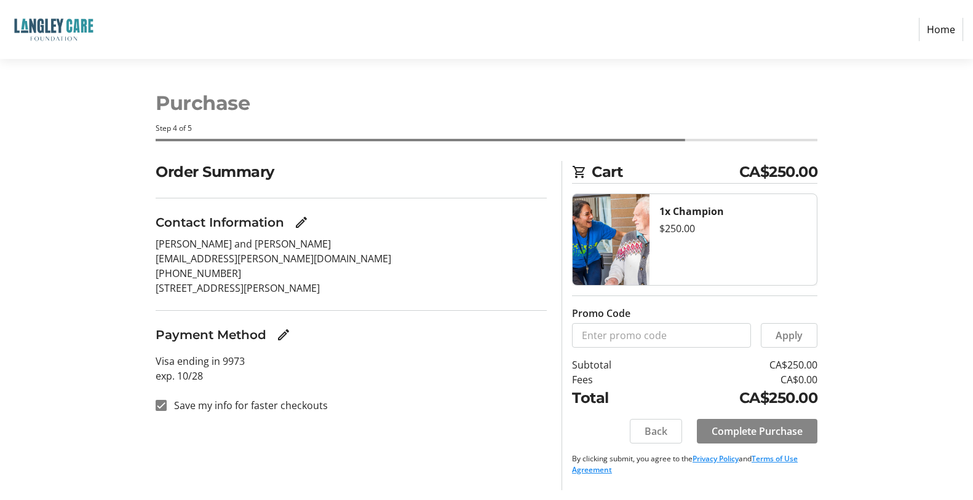
click at [780, 427] on span "Complete Purchase" at bounding box center [756, 431] width 91 height 15
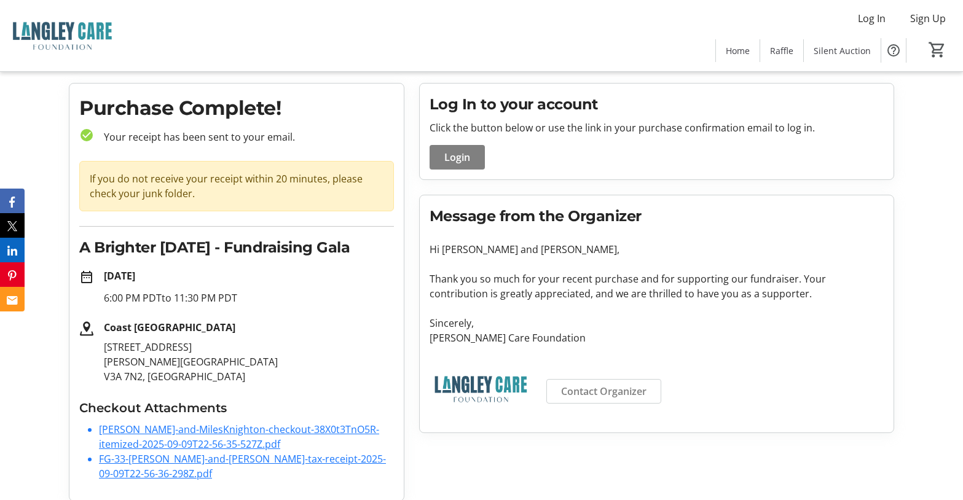
scroll to position [40, 0]
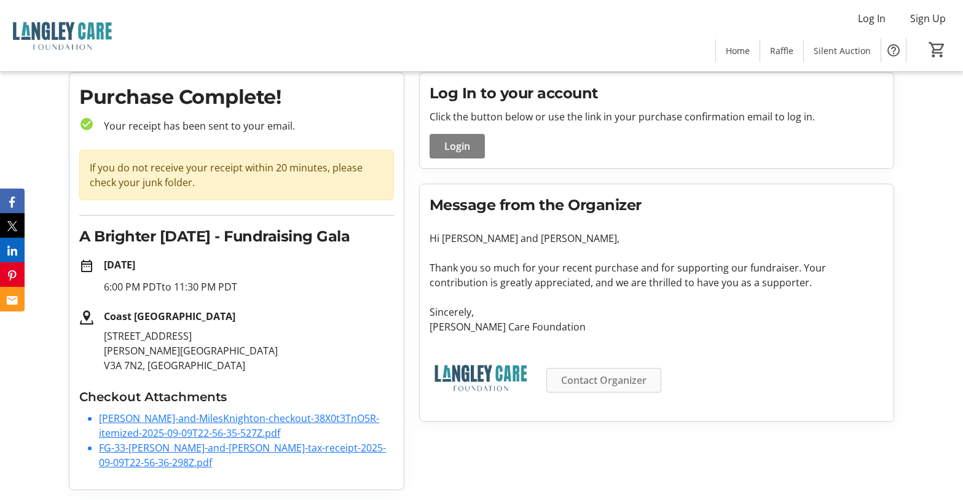
click at [615, 381] on span "Contact Organizer" at bounding box center [603, 380] width 85 height 15
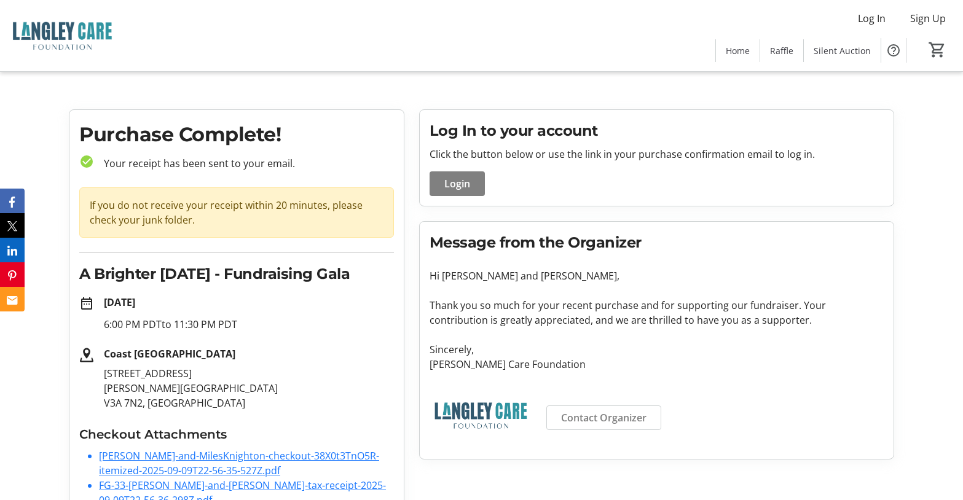
scroll to position [15, 0]
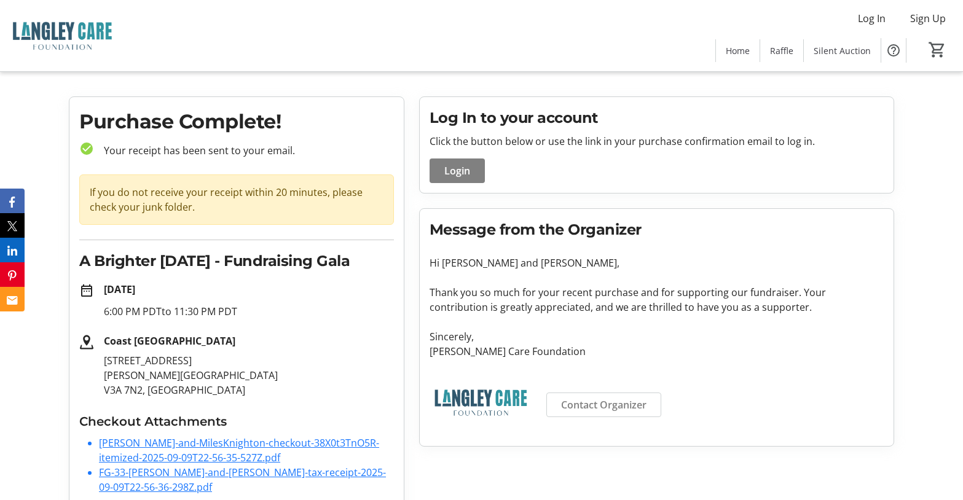
click at [221, 439] on link "Kathie-and-MilesKnighton-checkout-38X0t3TnO5R-itemized-2025-09-09T22-56-35-527Z…" at bounding box center [239, 451] width 280 height 28
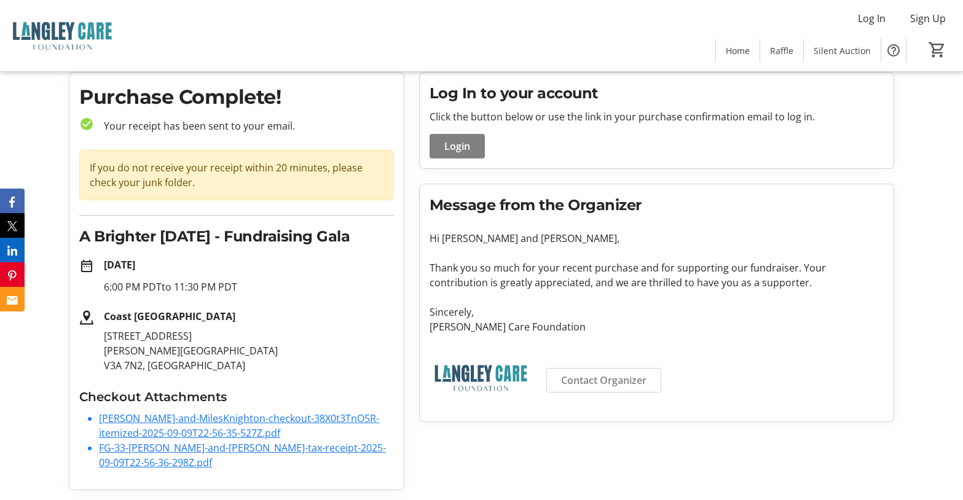
scroll to position [0, 0]
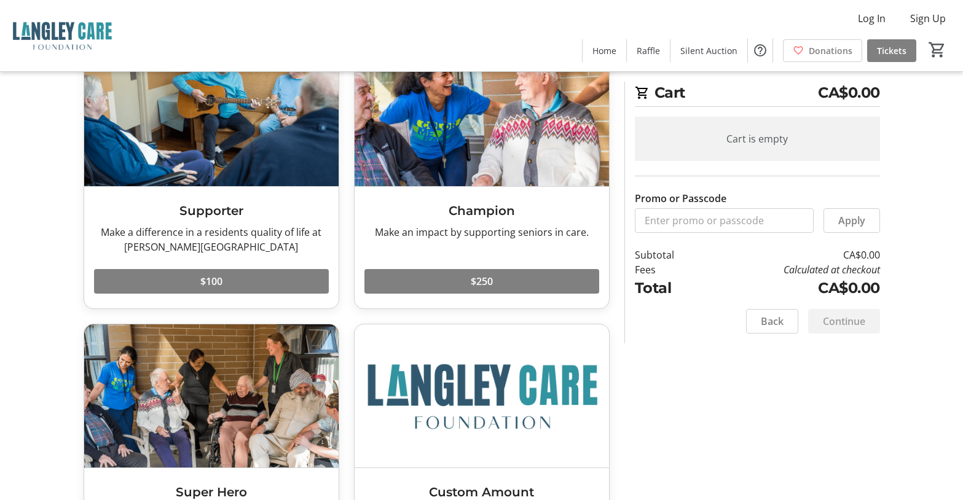
scroll to position [50, 0]
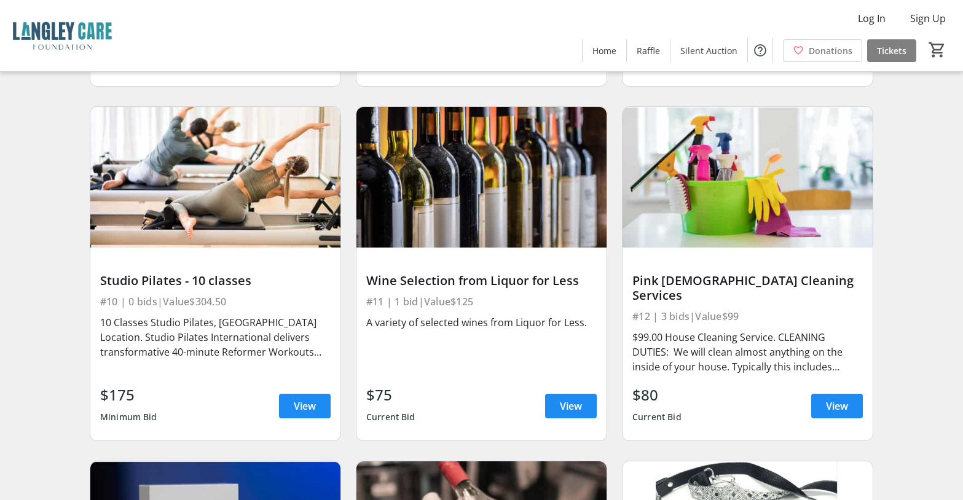
scroll to position [1290, 0]
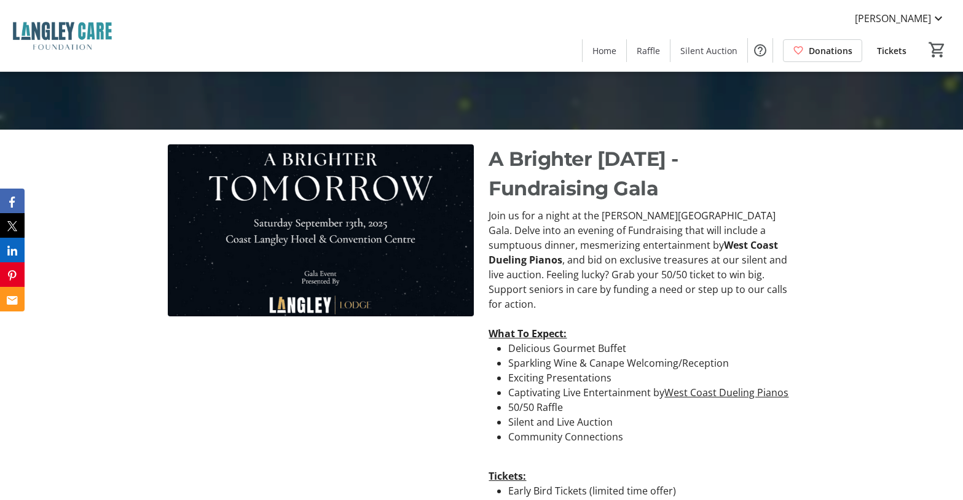
scroll to position [272, 0]
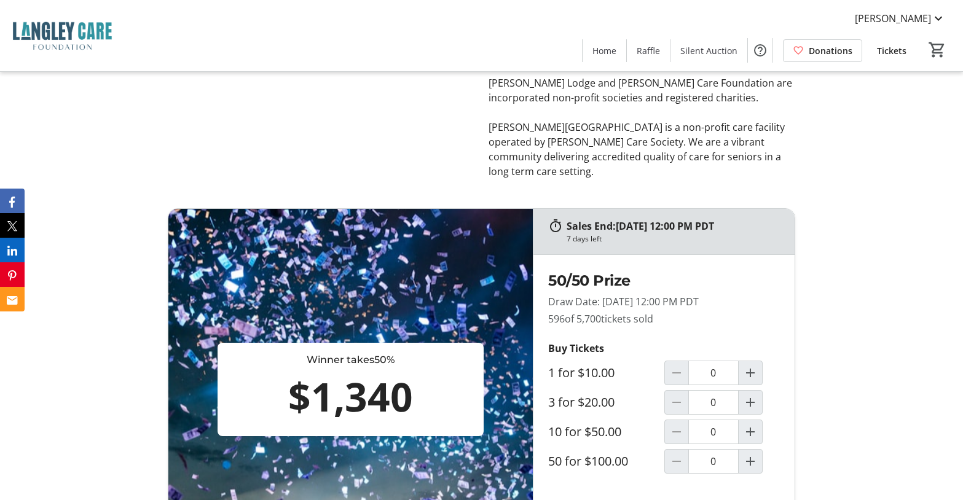
scroll to position [1020, 0]
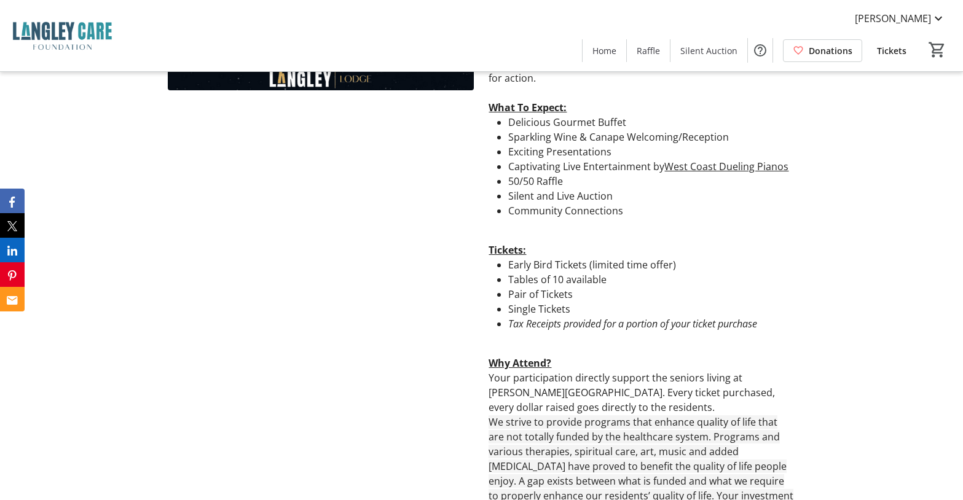
scroll to position [444, 0]
